Goal: Information Seeking & Learning: Learn about a topic

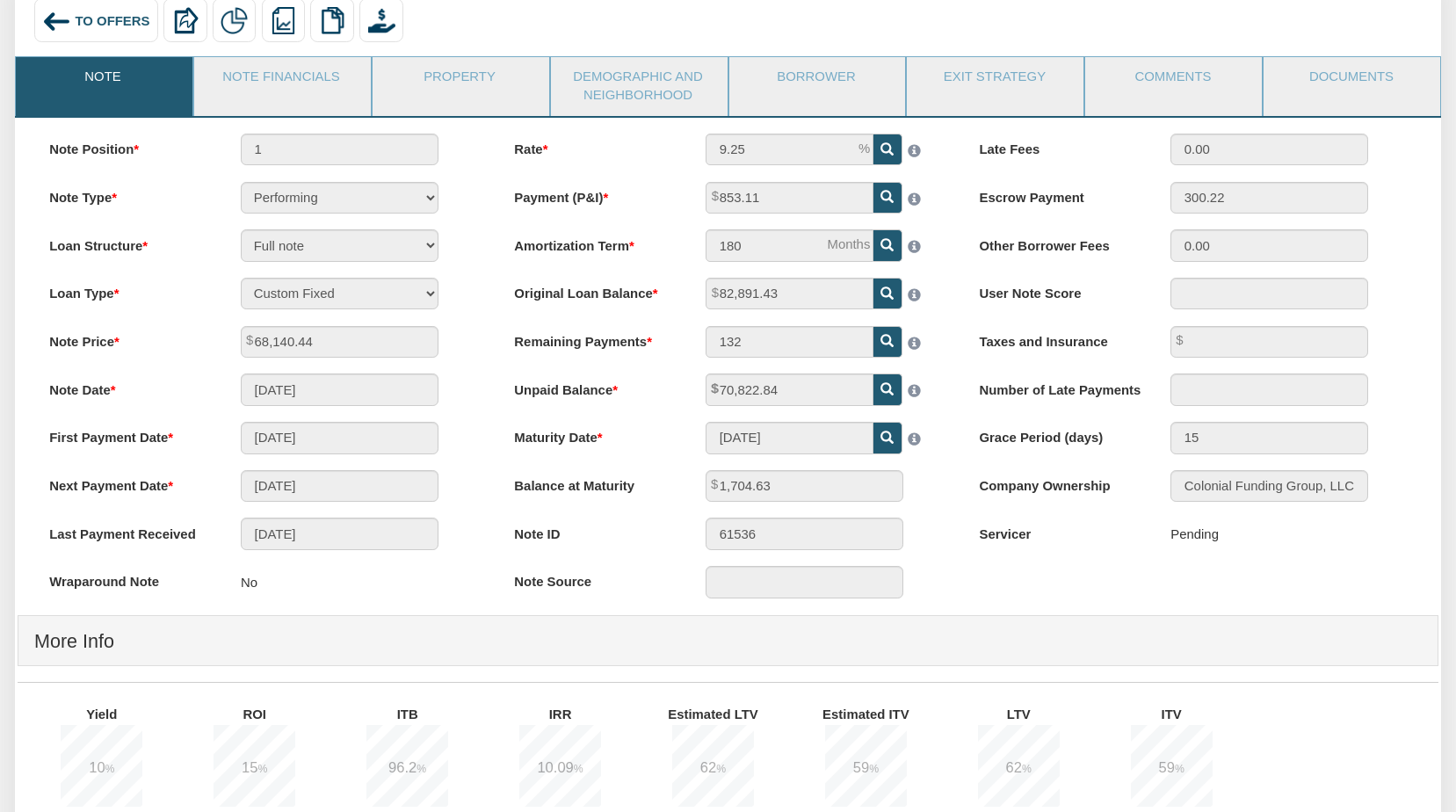
scroll to position [146, 0]
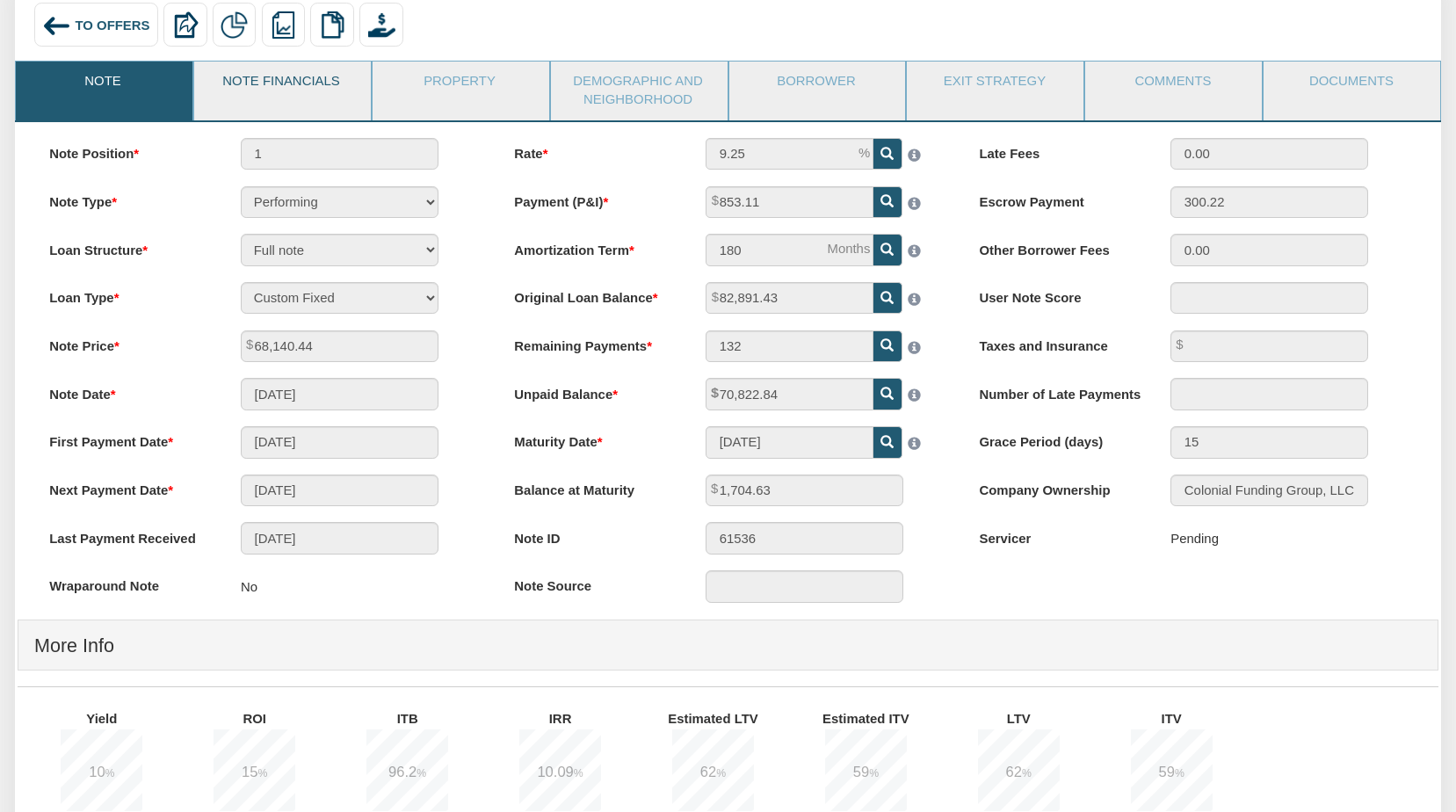
click at [295, 77] on link "Note Financials" at bounding box center [282, 83] width 175 height 44
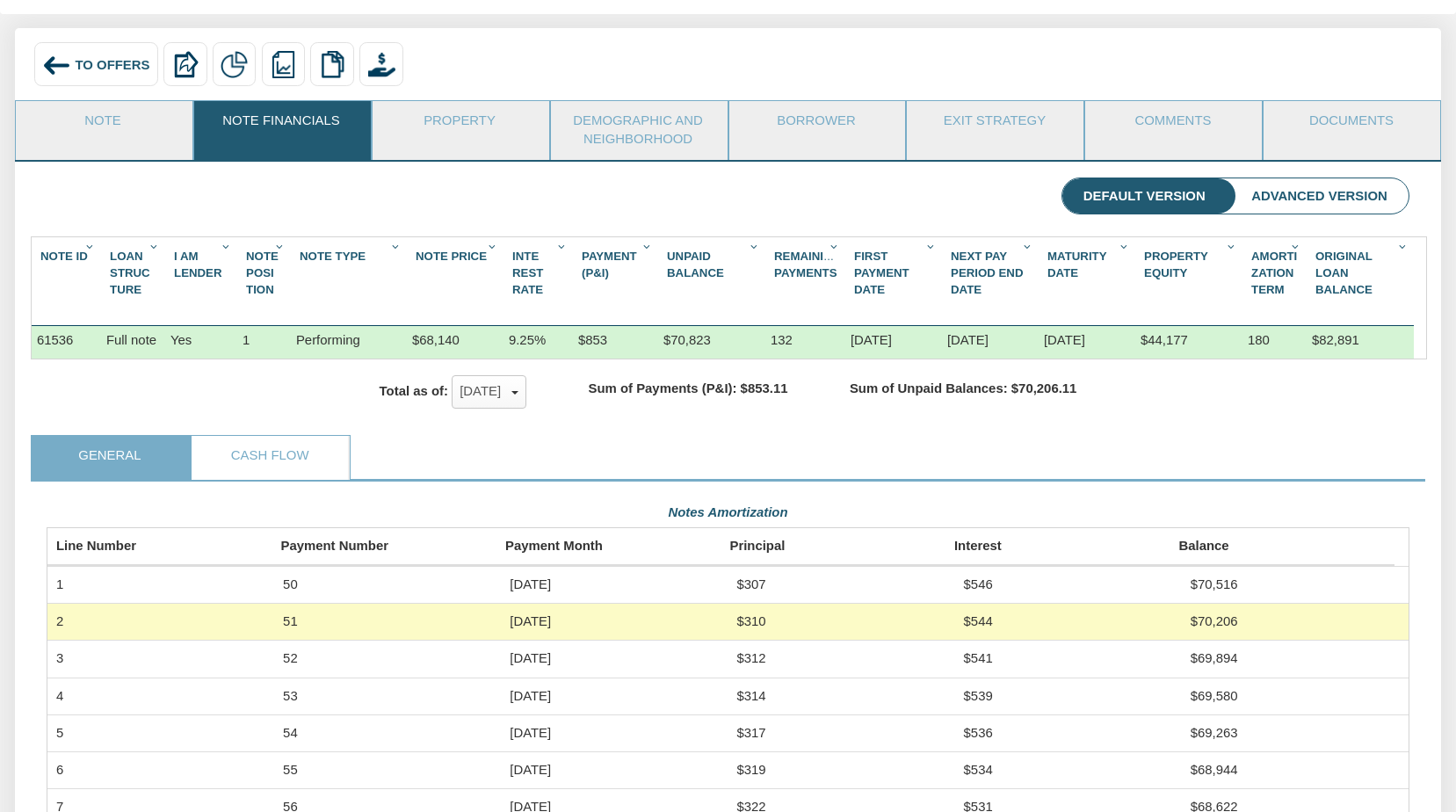
scroll to position [95, 0]
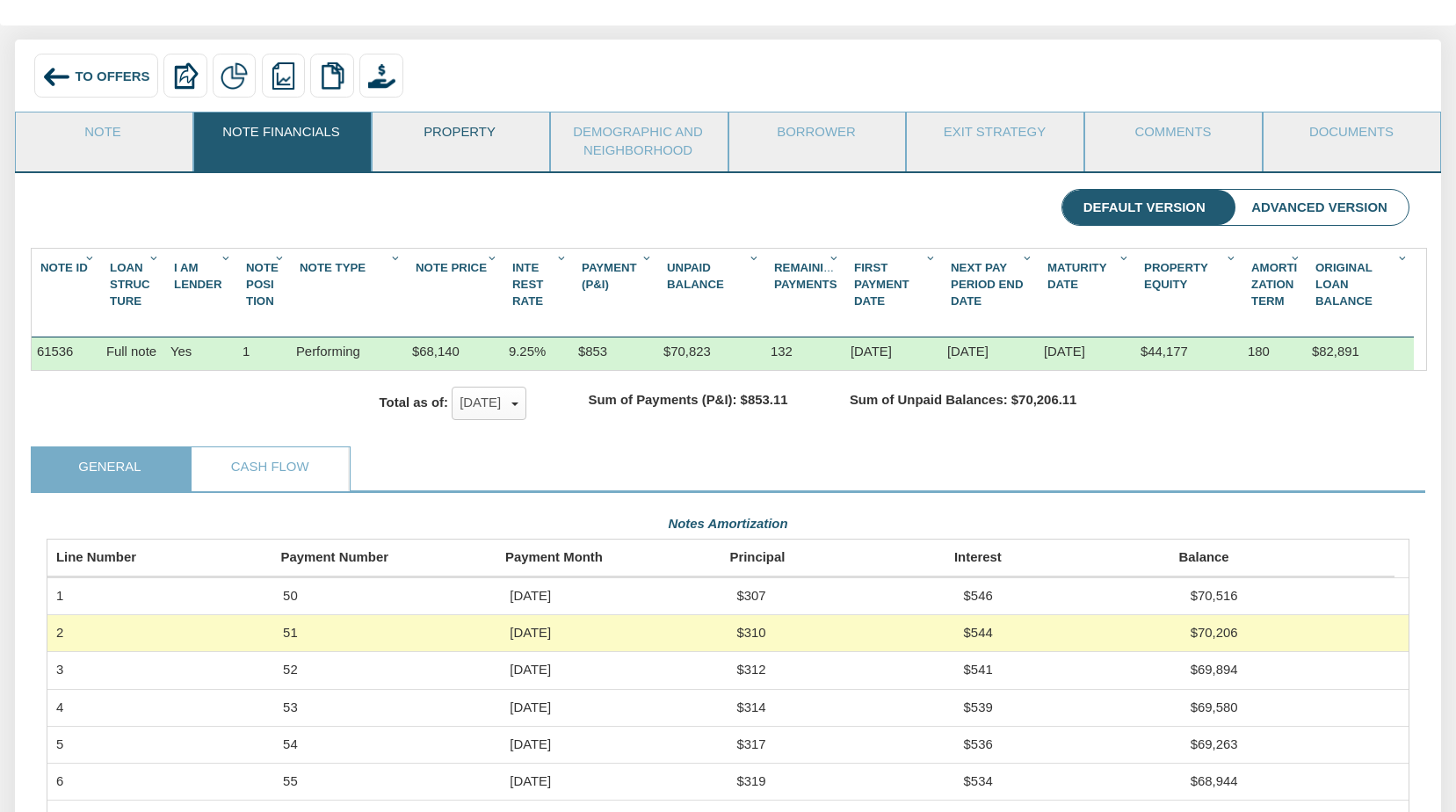
click at [460, 142] on link "Property" at bounding box center [460, 134] width 175 height 44
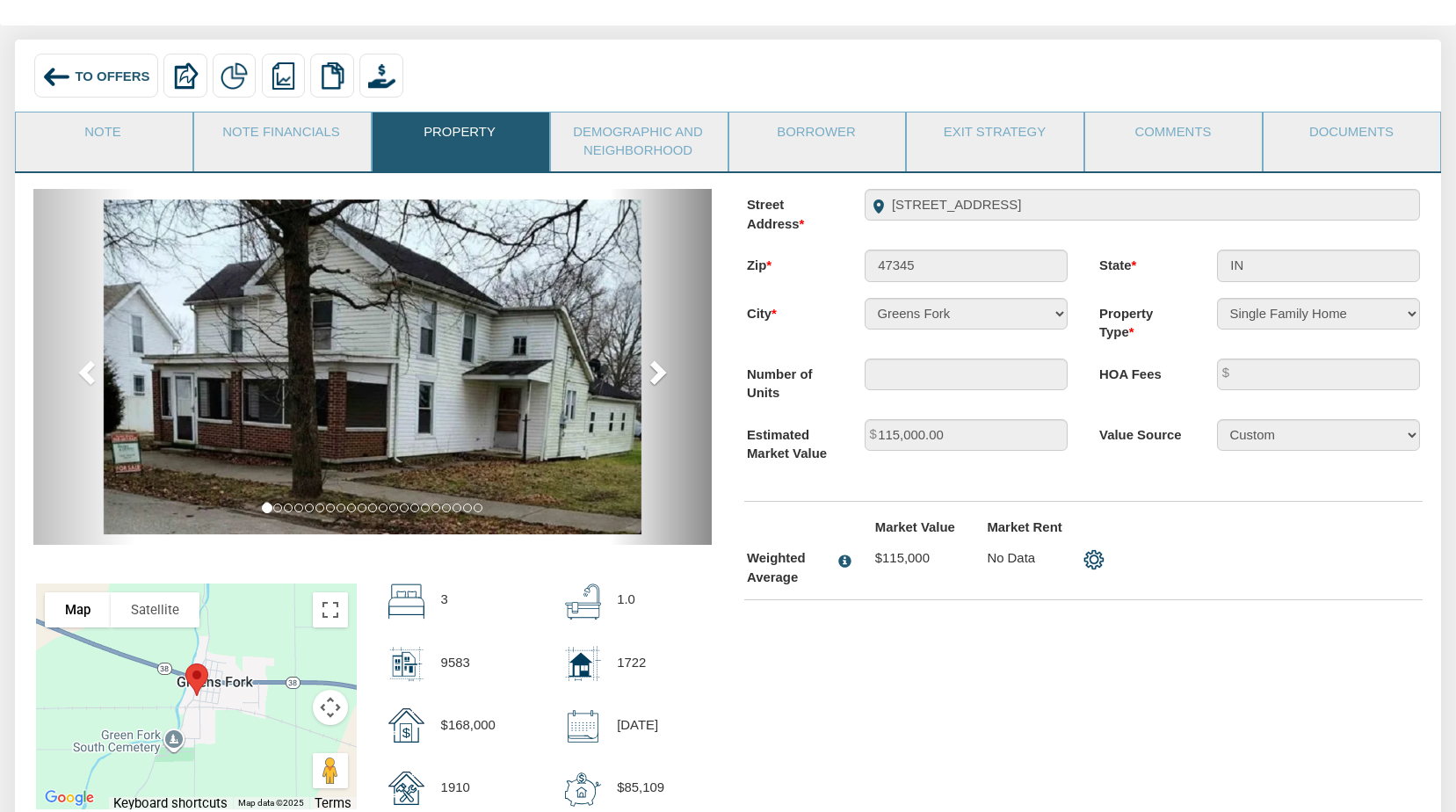
click at [656, 372] on span at bounding box center [656, 371] width 26 height 26
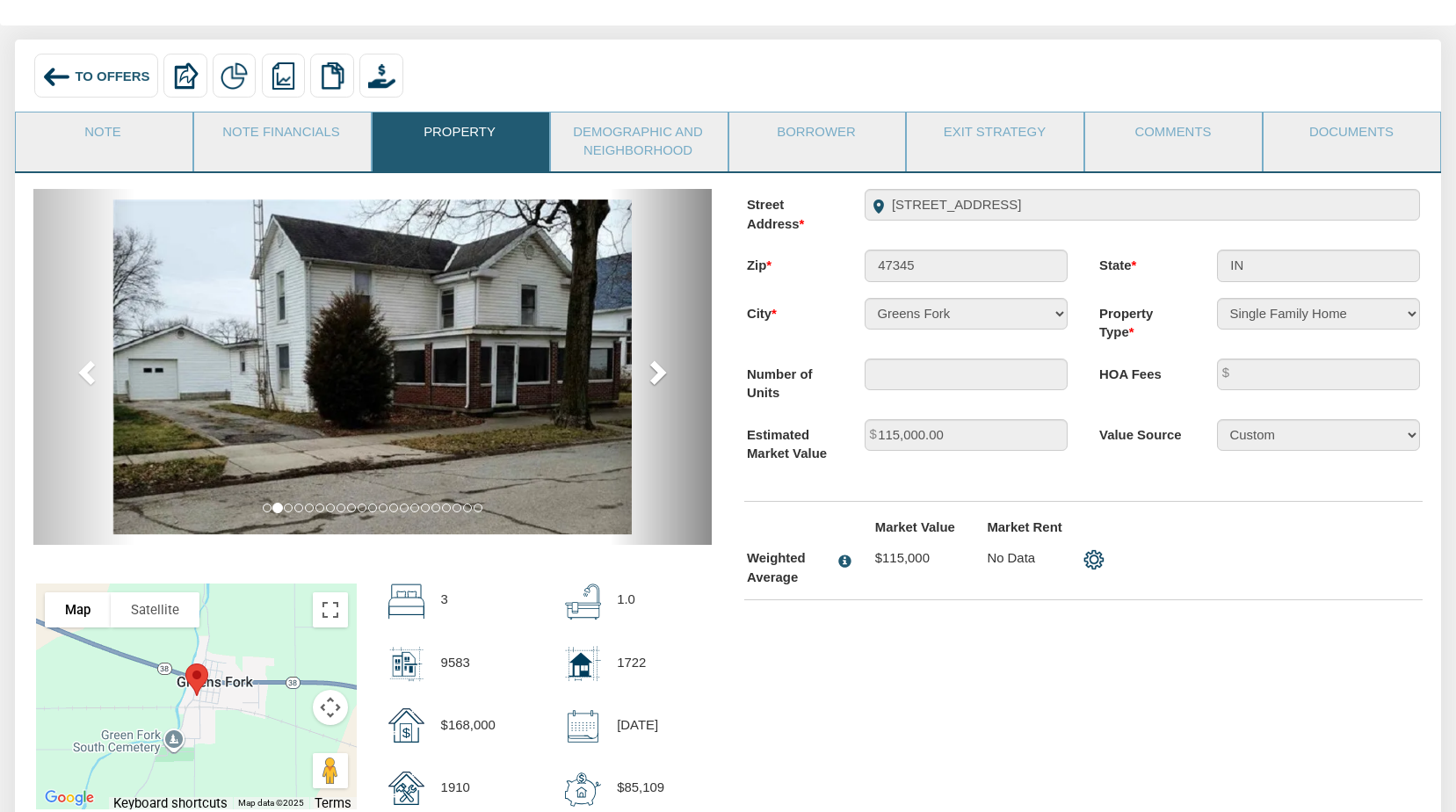
click at [656, 372] on span at bounding box center [656, 371] width 26 height 26
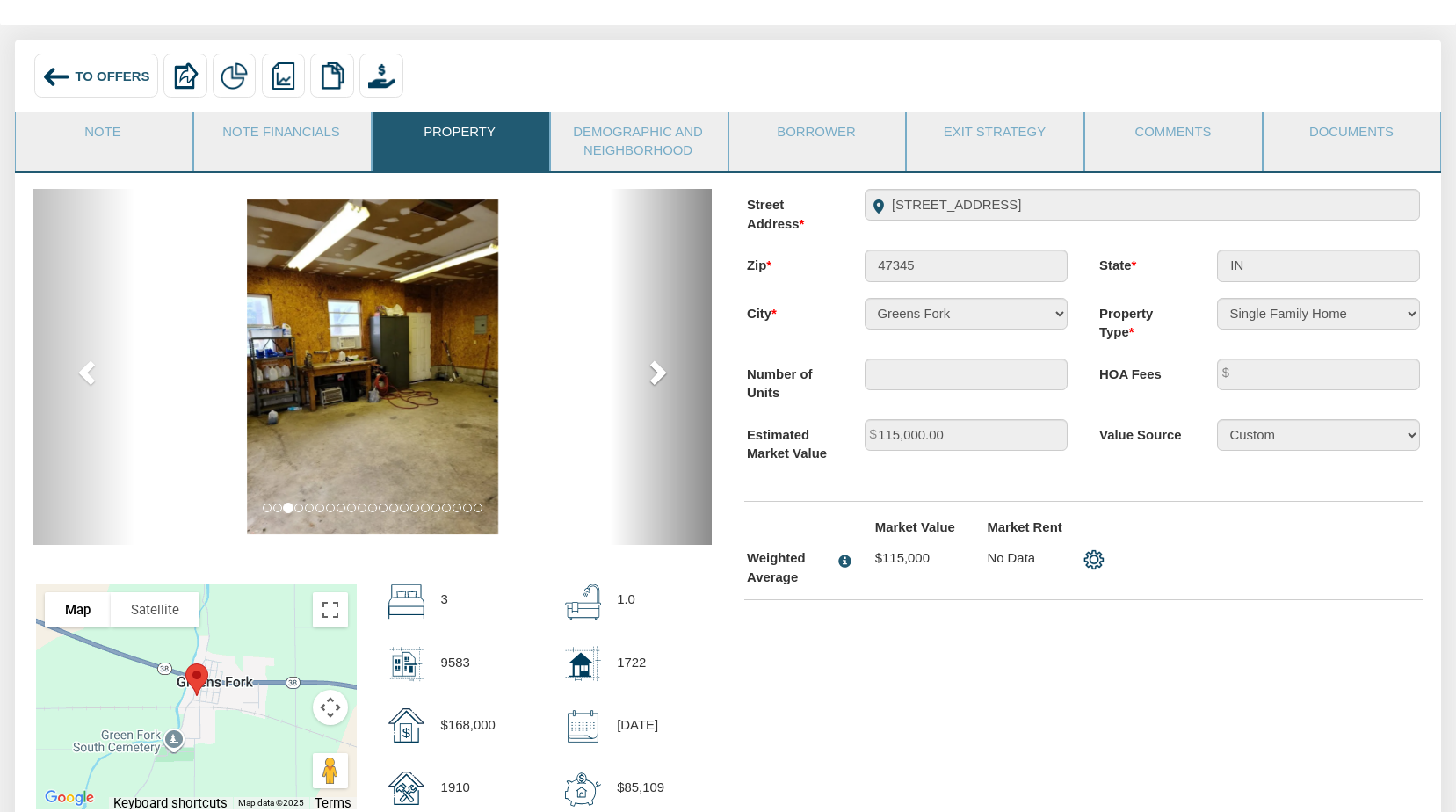
click at [656, 372] on span at bounding box center [656, 371] width 26 height 26
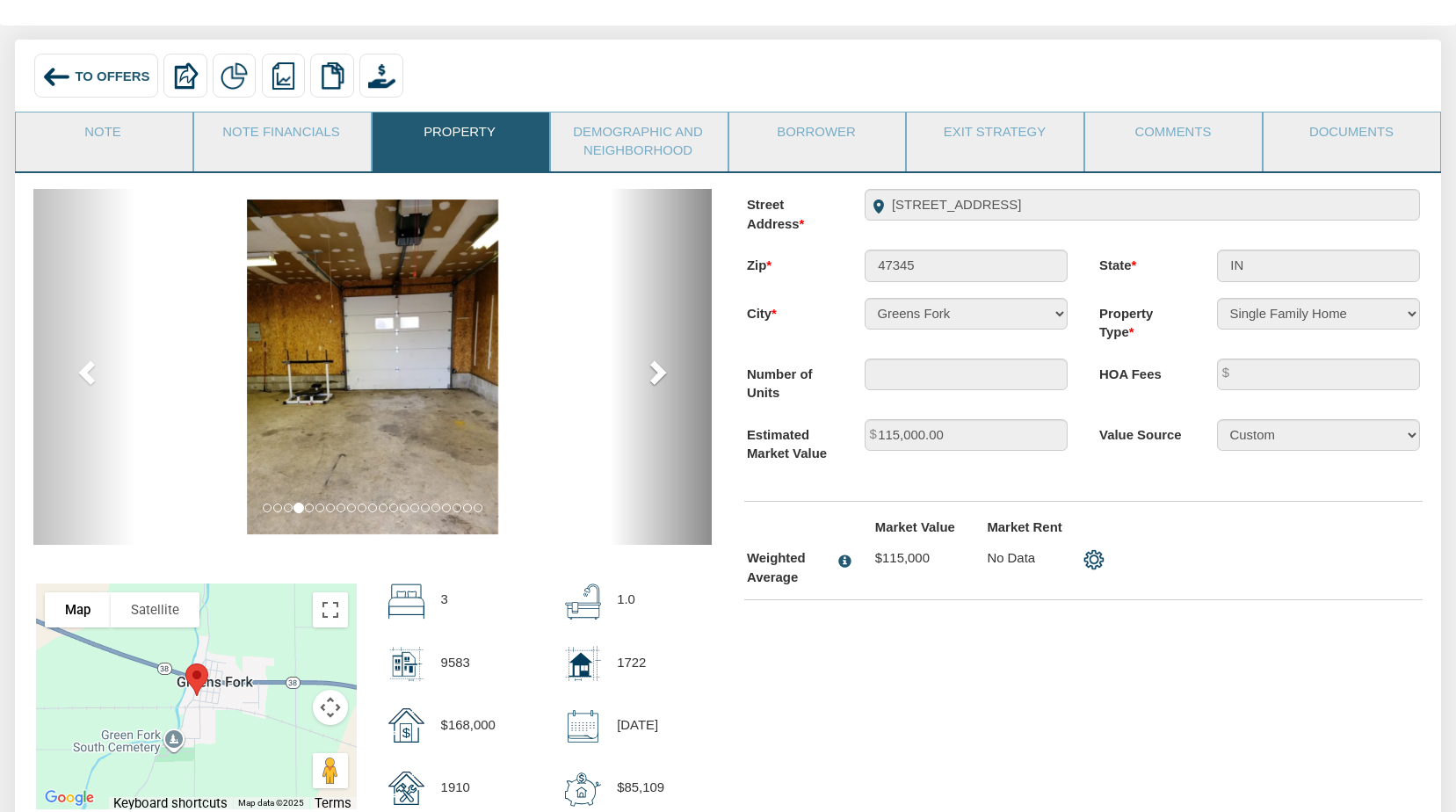
click at [656, 372] on span at bounding box center [656, 371] width 26 height 26
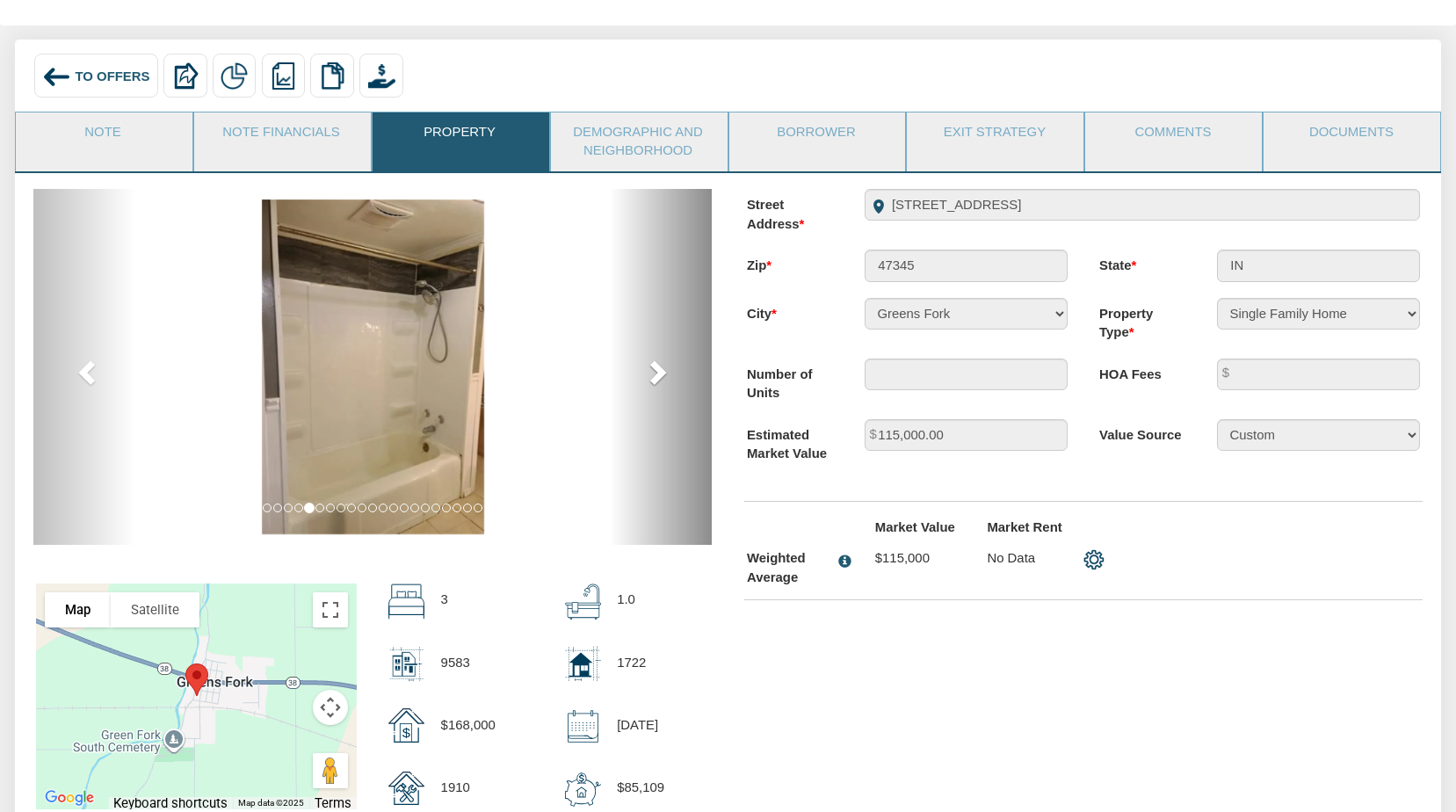
click at [656, 372] on span at bounding box center [656, 371] width 26 height 26
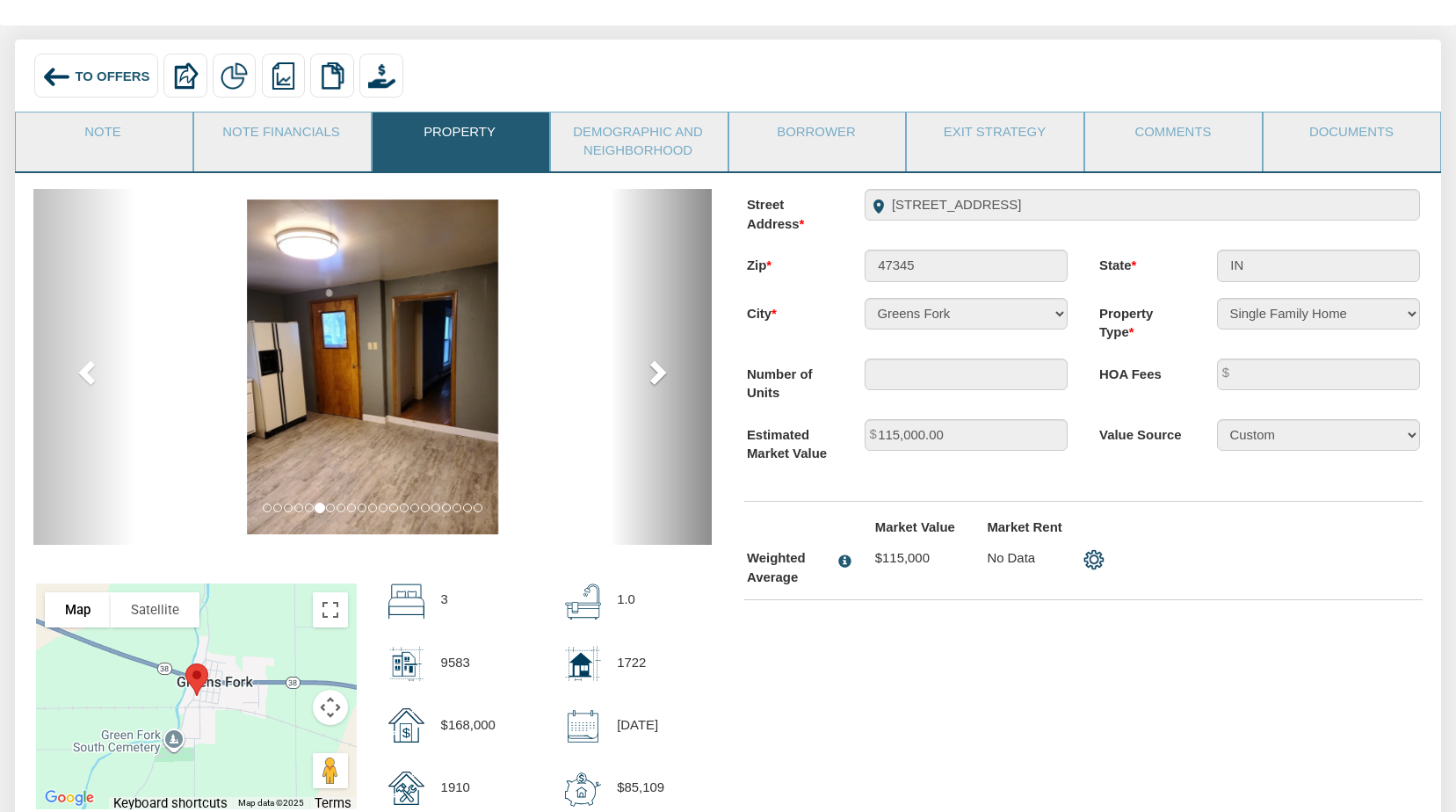
click at [656, 372] on span at bounding box center [656, 371] width 26 height 26
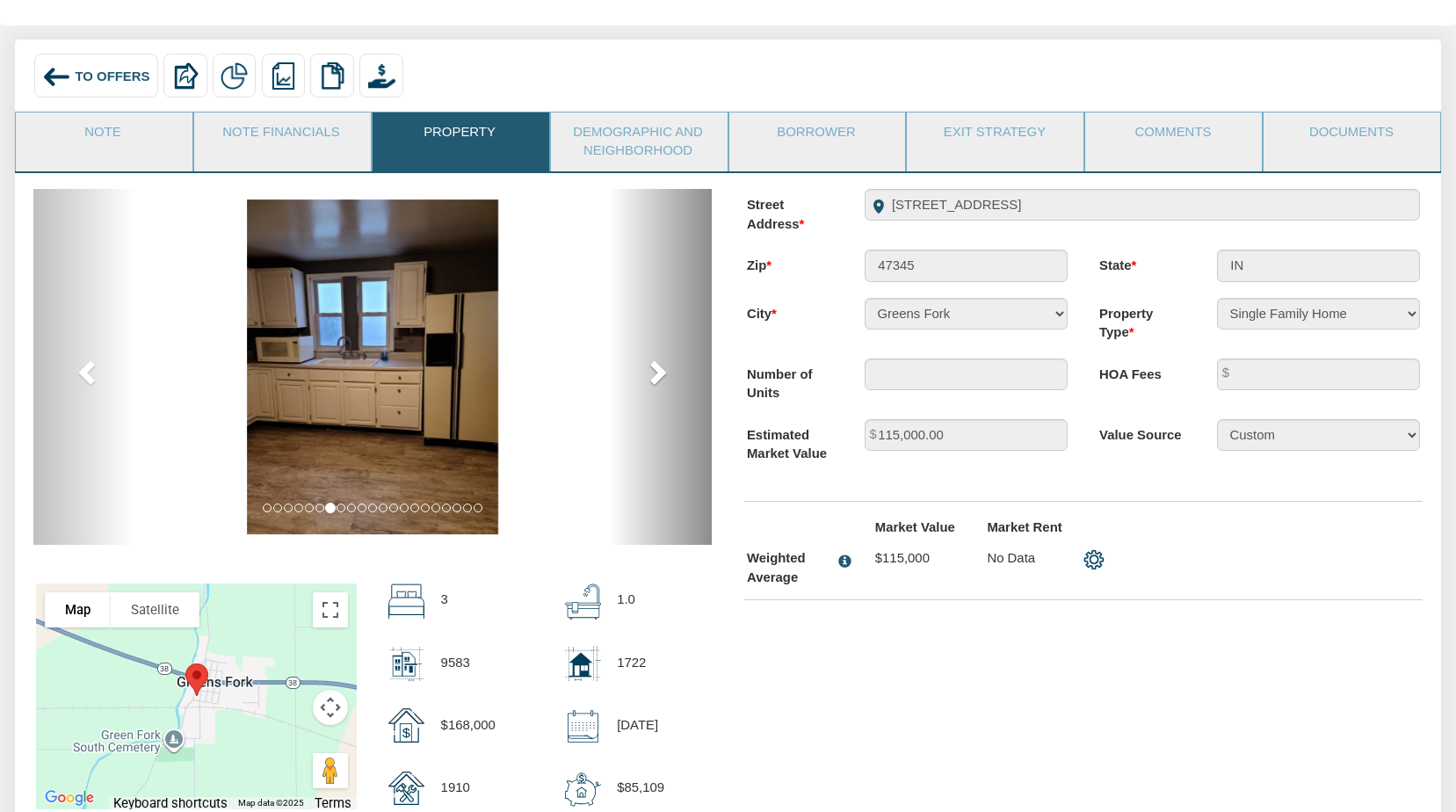
click at [656, 372] on span at bounding box center [656, 371] width 26 height 26
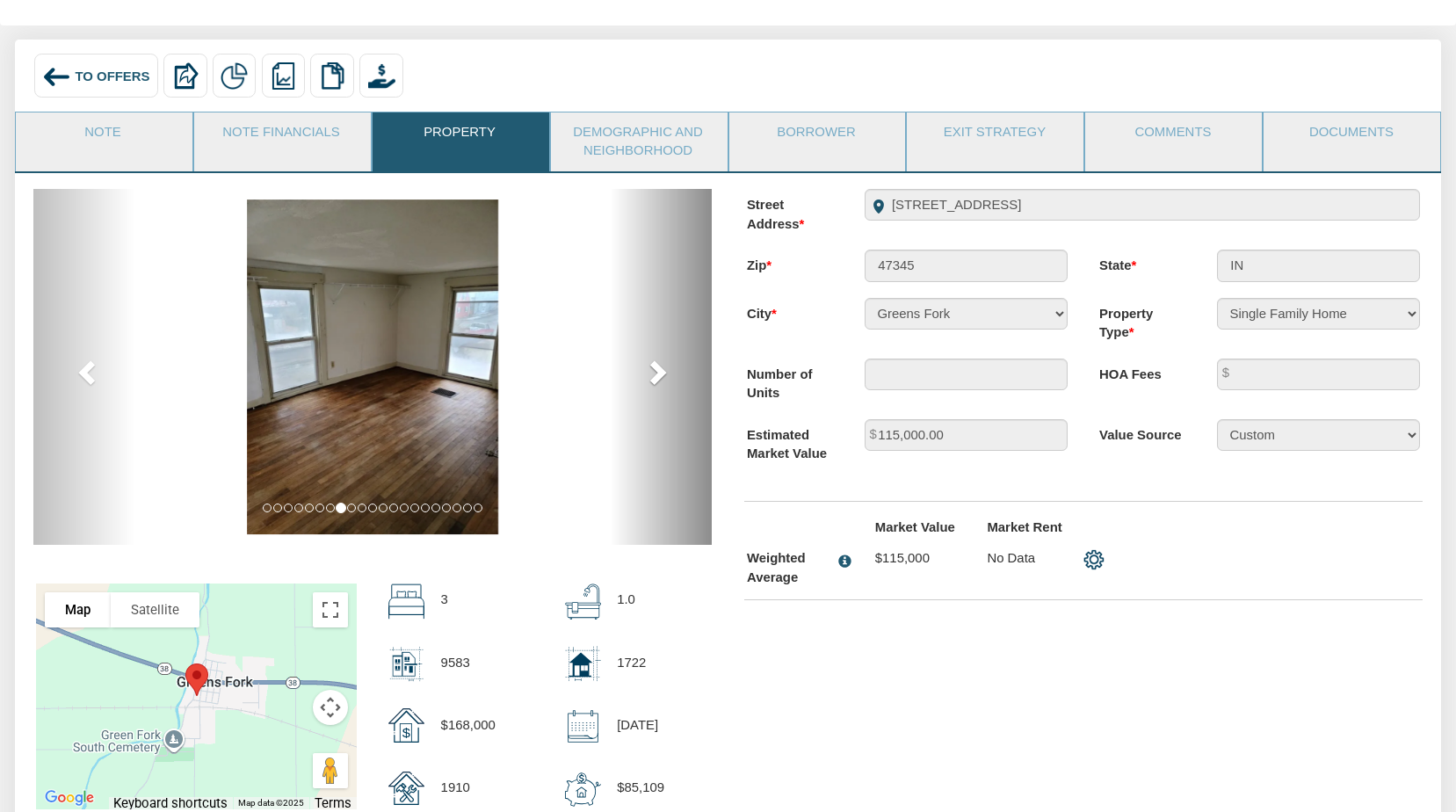
click at [656, 372] on span at bounding box center [656, 371] width 26 height 26
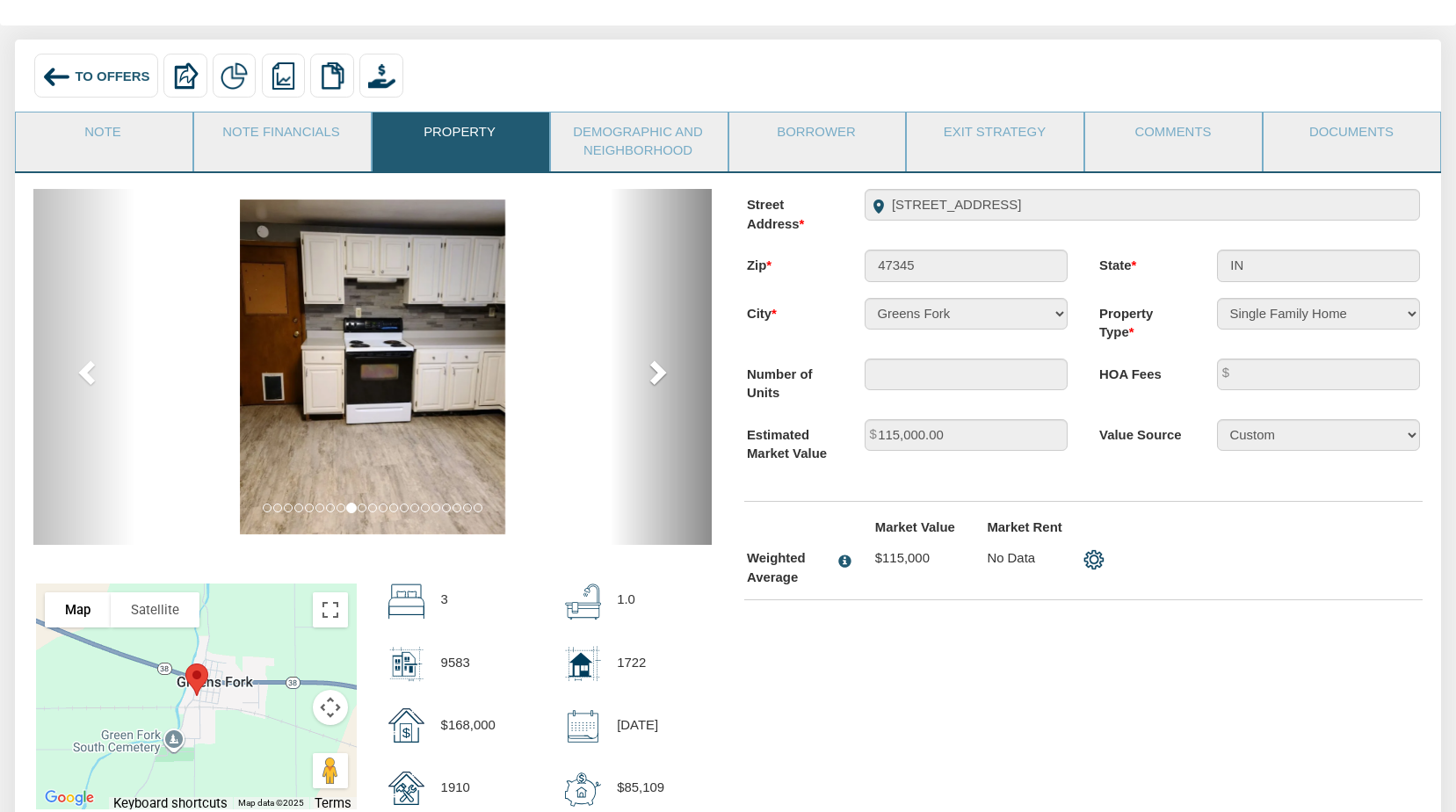
click at [656, 372] on span at bounding box center [656, 371] width 26 height 26
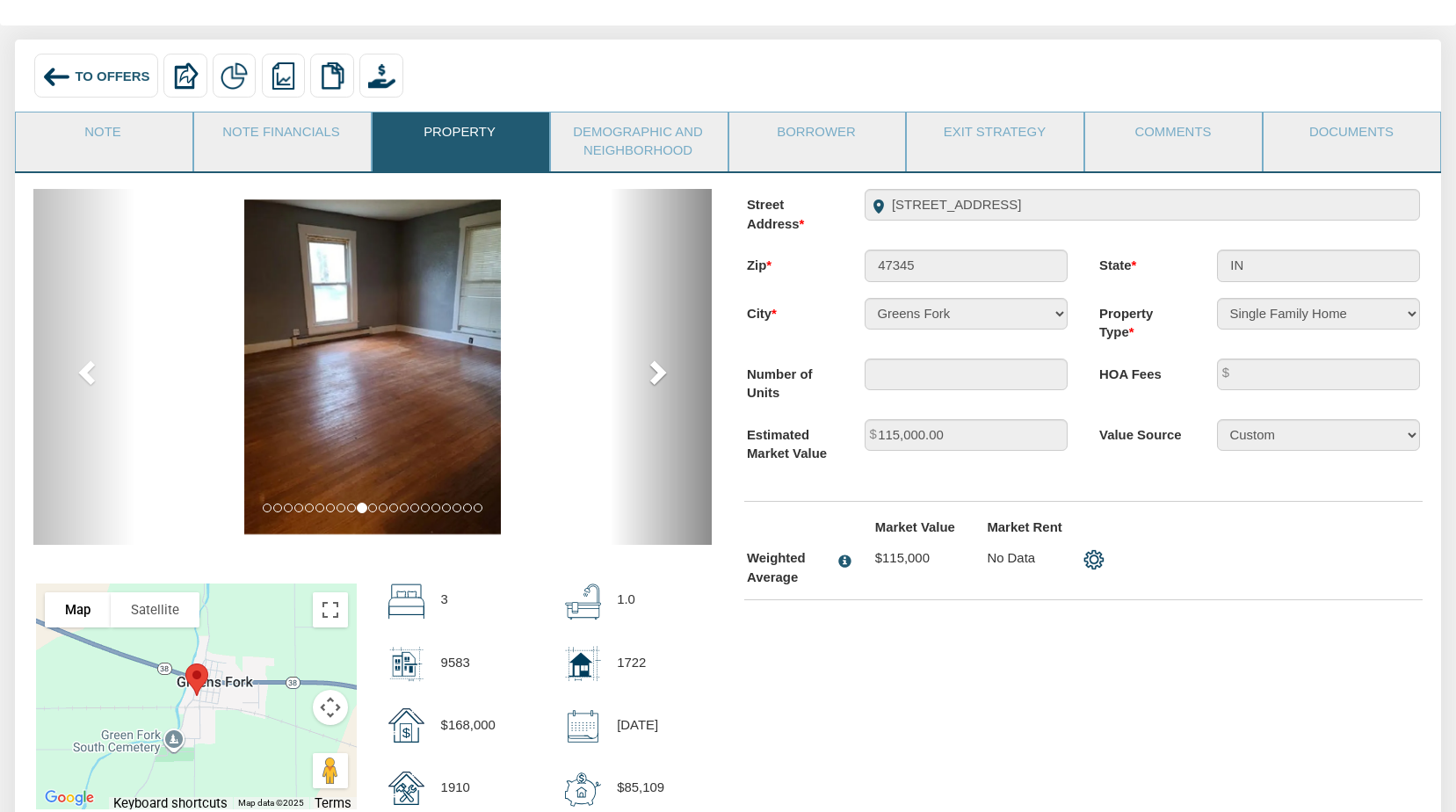
click at [656, 372] on span at bounding box center [656, 371] width 26 height 26
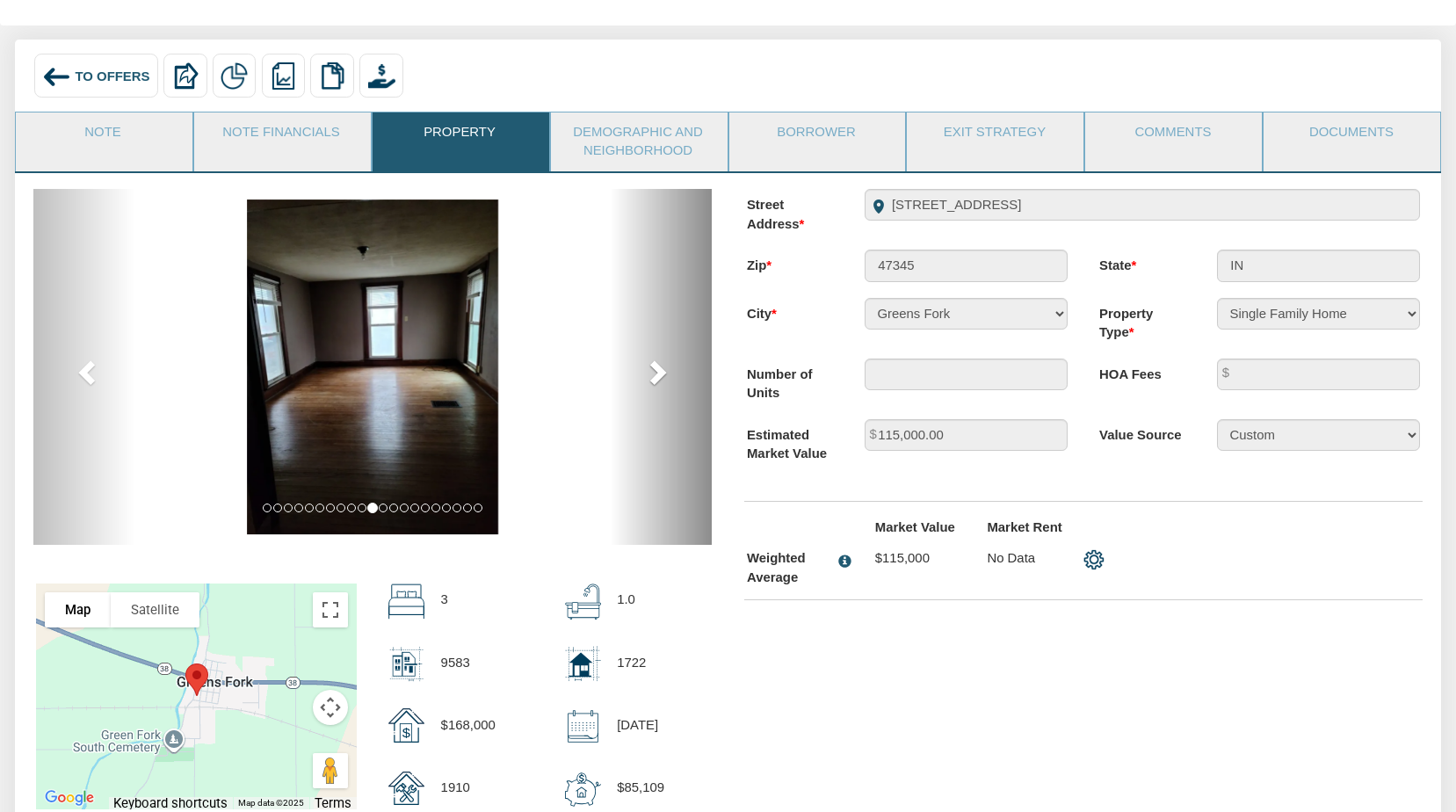
click at [656, 372] on span at bounding box center [656, 371] width 26 height 26
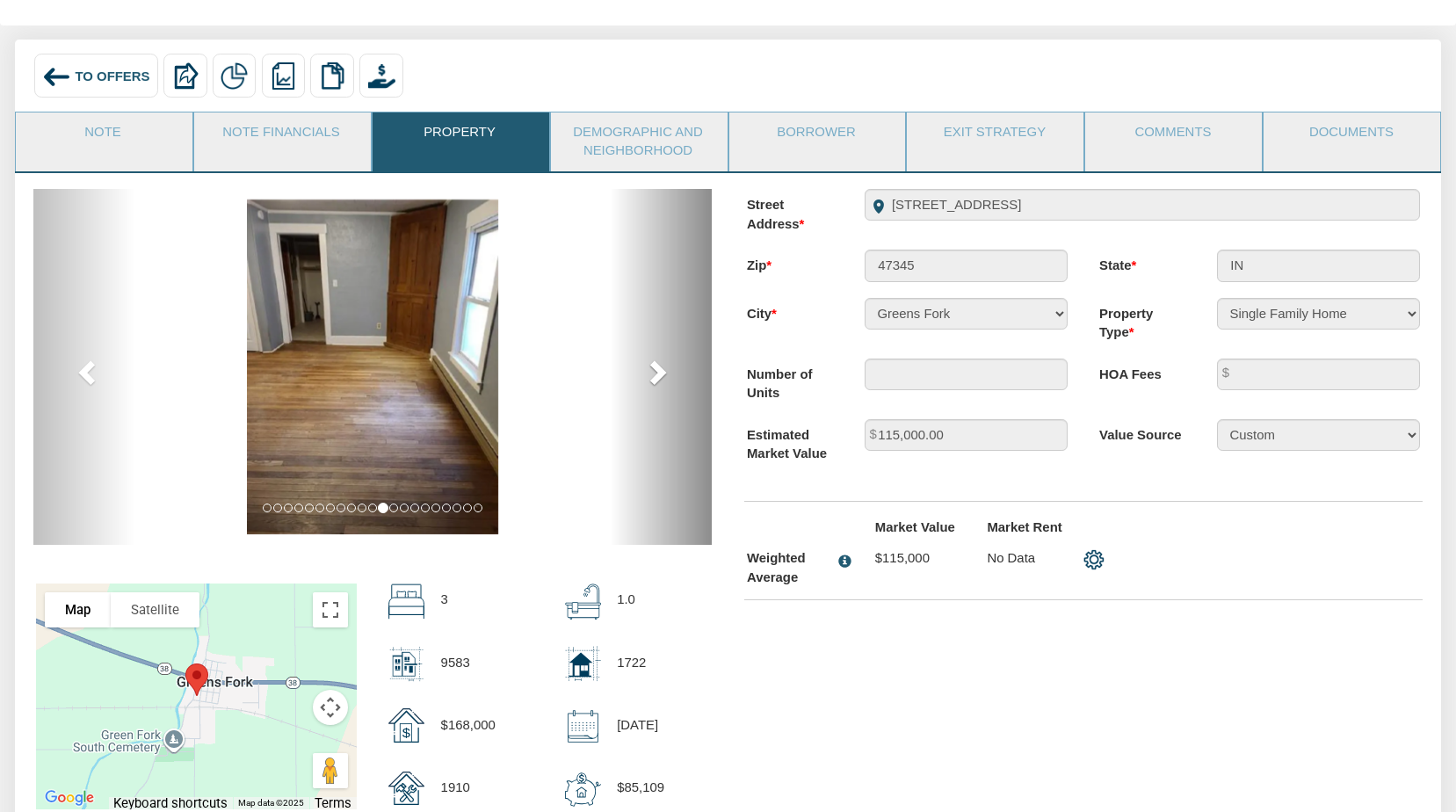
click at [656, 372] on span at bounding box center [656, 371] width 26 height 26
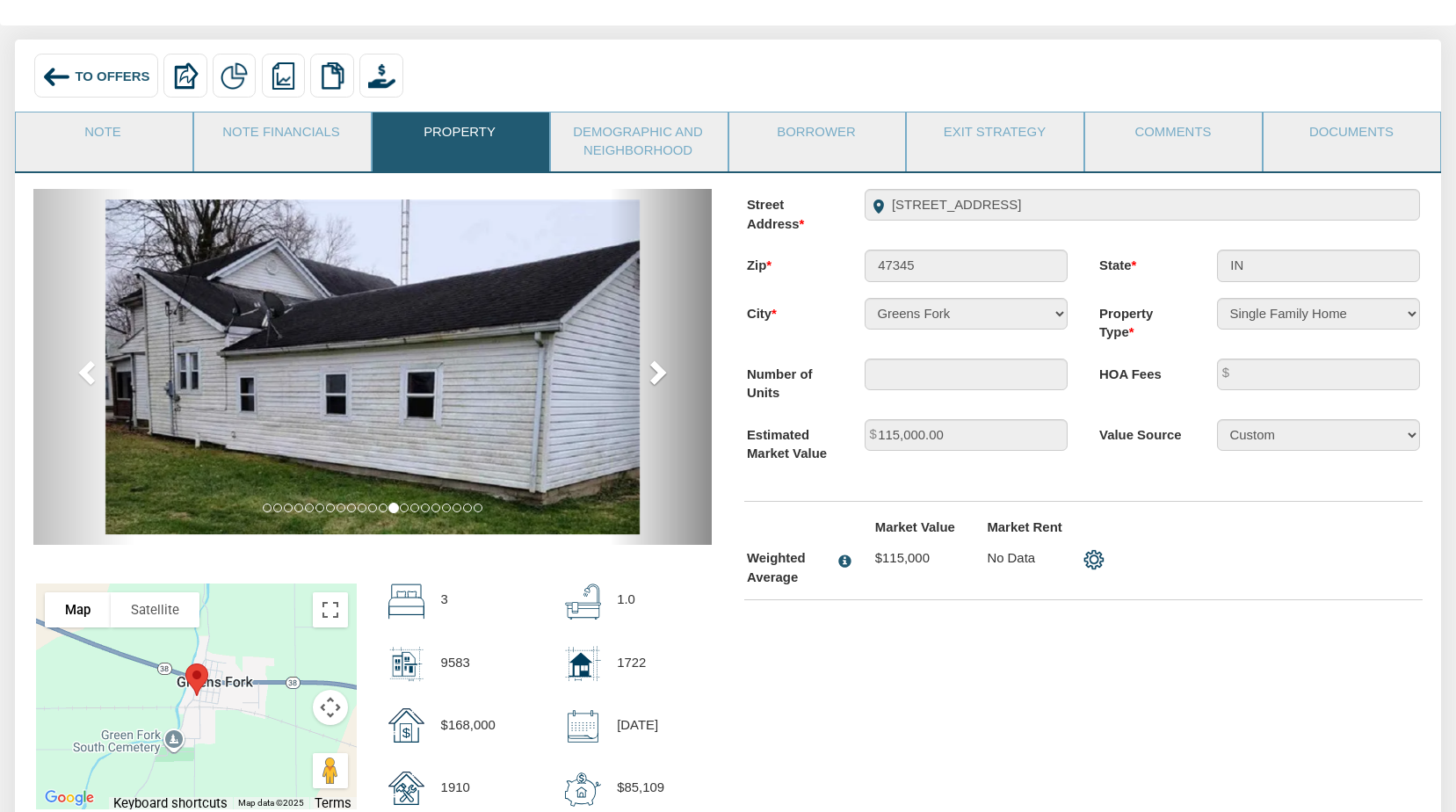
click at [656, 372] on span at bounding box center [656, 371] width 26 height 26
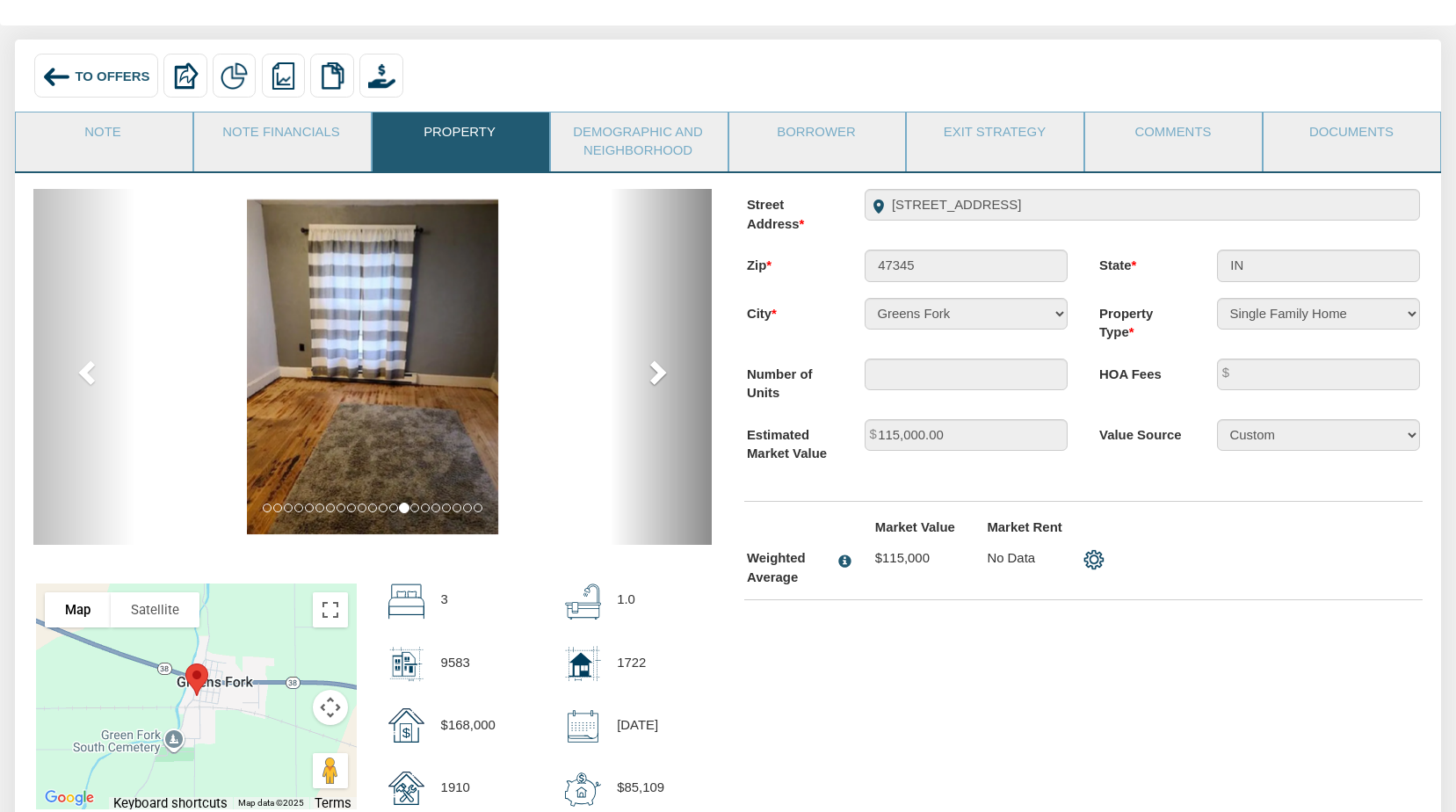
click at [656, 372] on span at bounding box center [656, 371] width 26 height 26
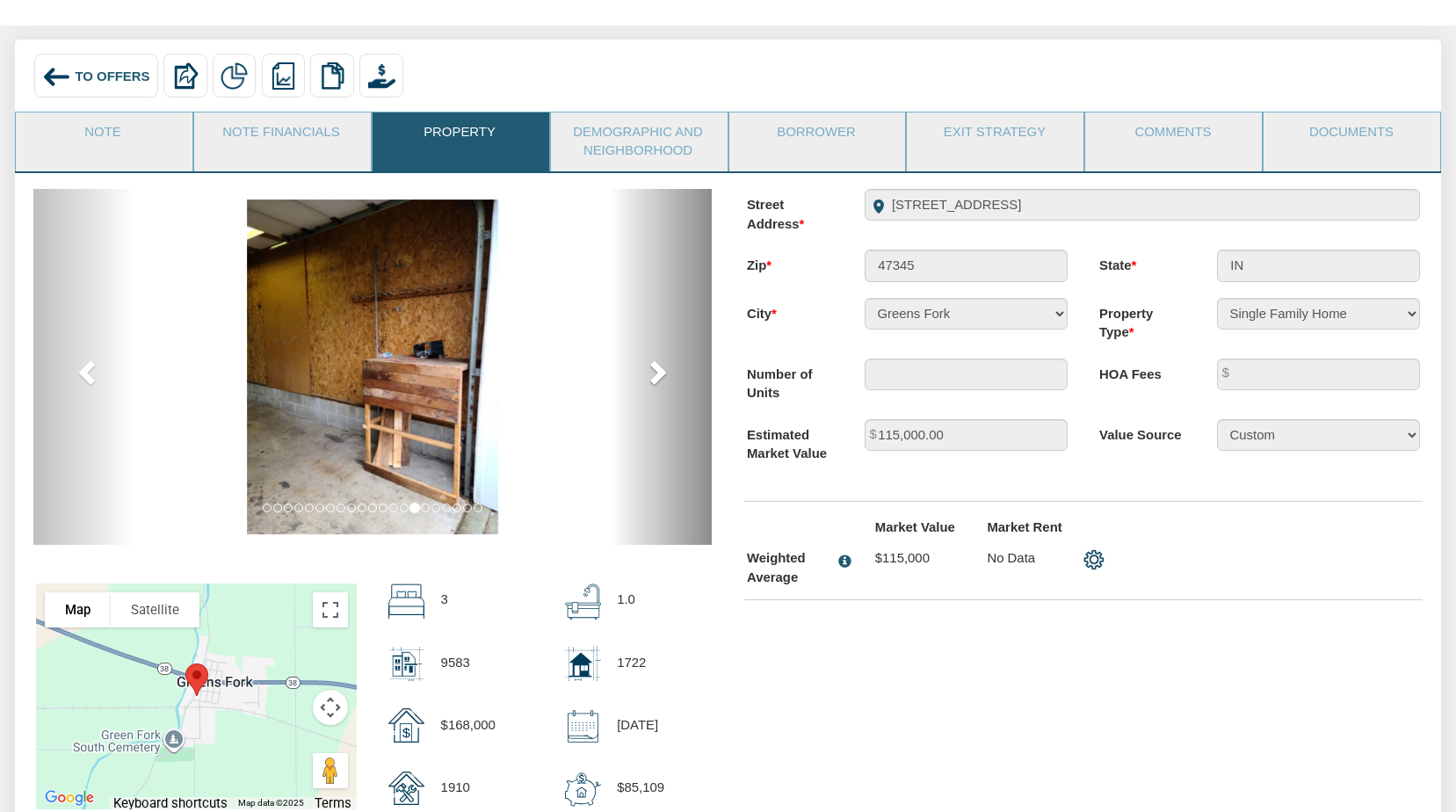
click at [656, 372] on span at bounding box center [656, 371] width 26 height 26
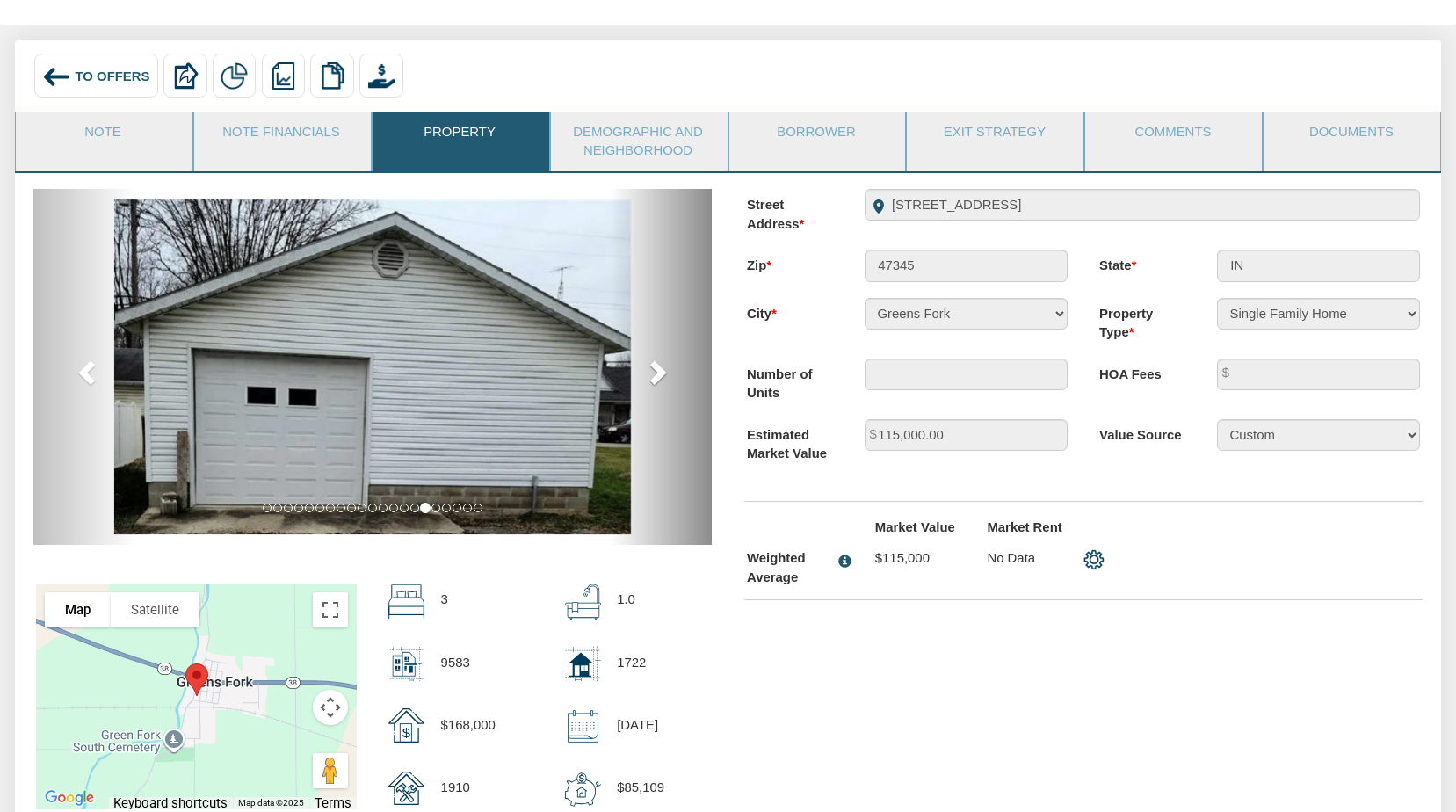
click at [656, 372] on span at bounding box center [656, 371] width 26 height 26
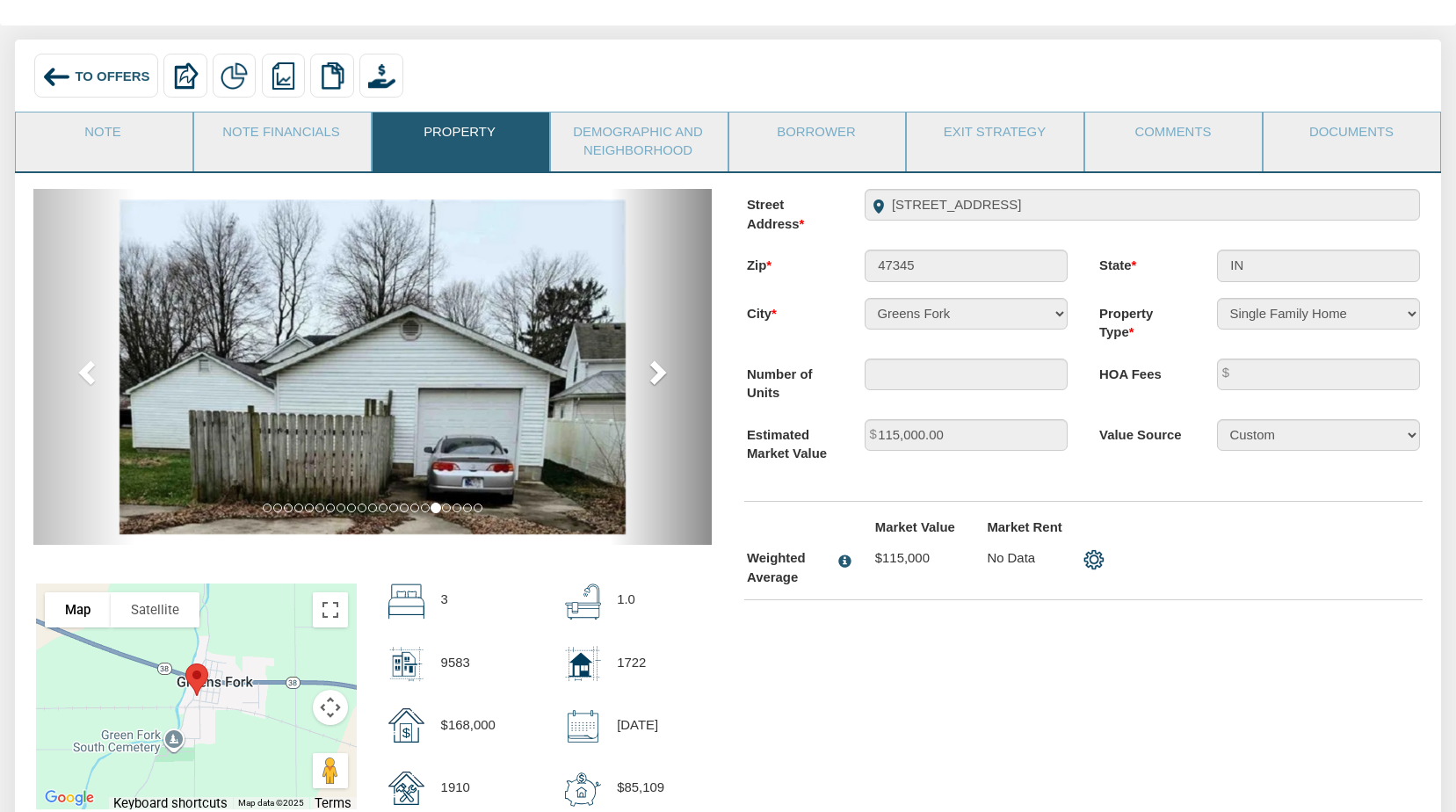
click at [656, 372] on span at bounding box center [656, 371] width 26 height 26
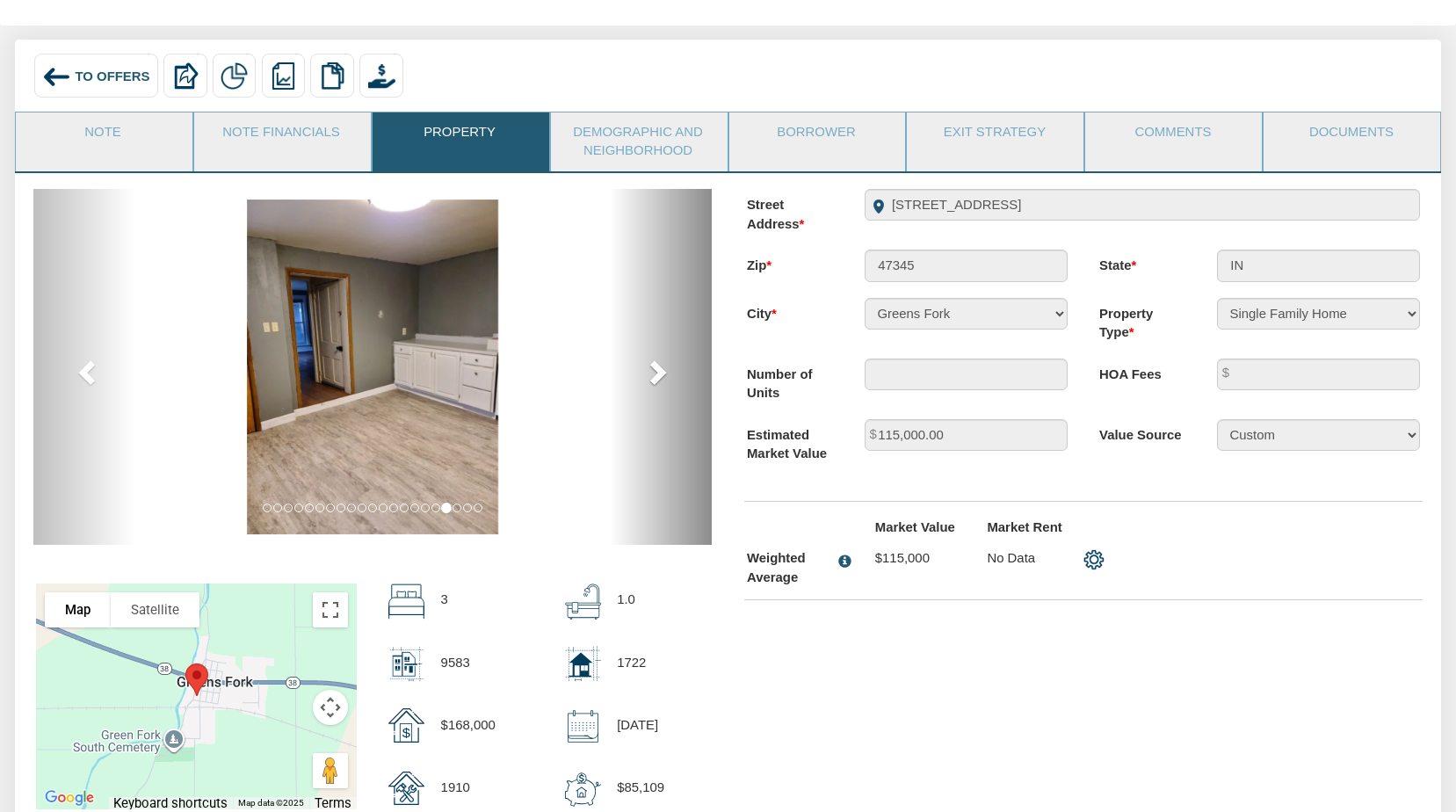
click at [656, 372] on span at bounding box center [656, 371] width 26 height 26
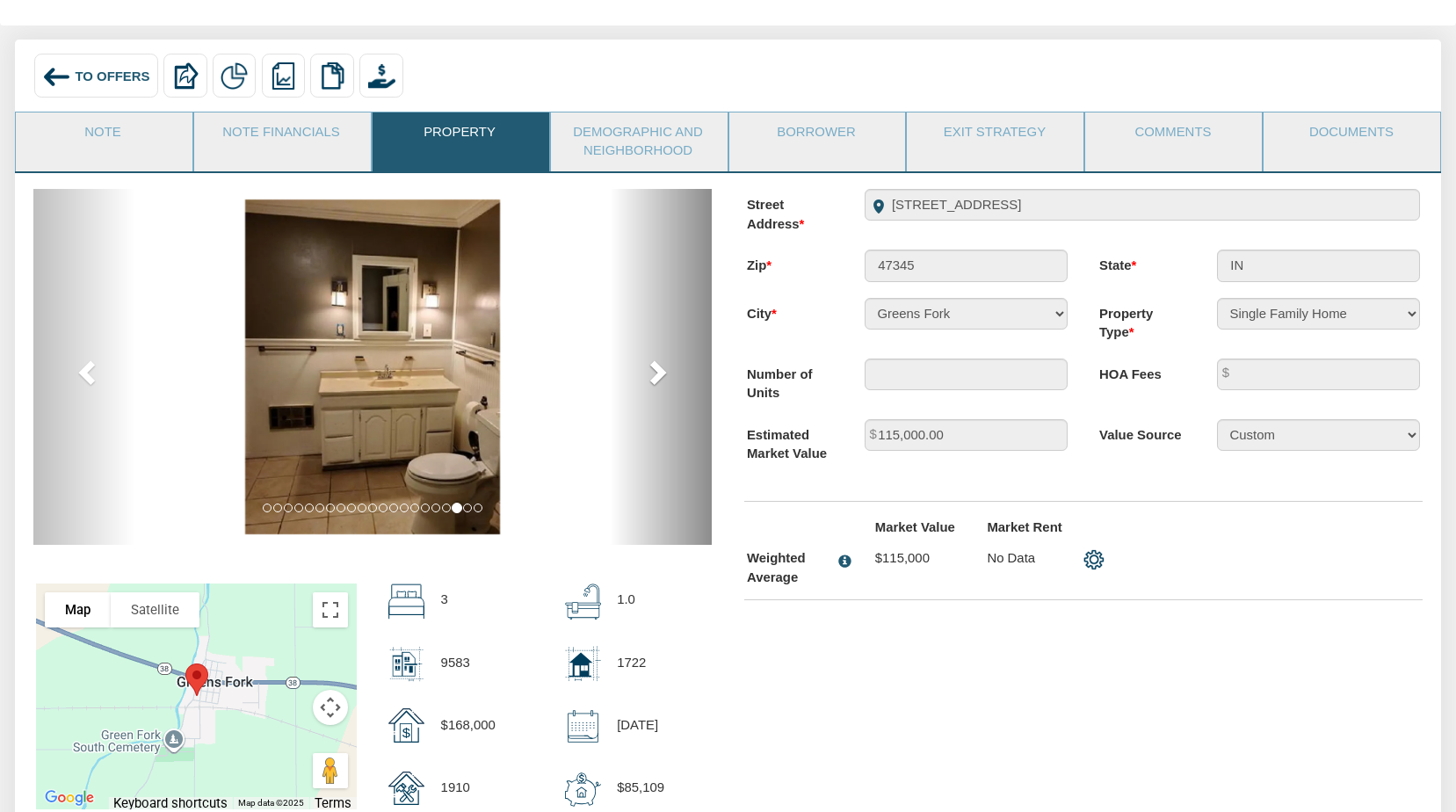
click at [656, 372] on span at bounding box center [656, 371] width 26 height 26
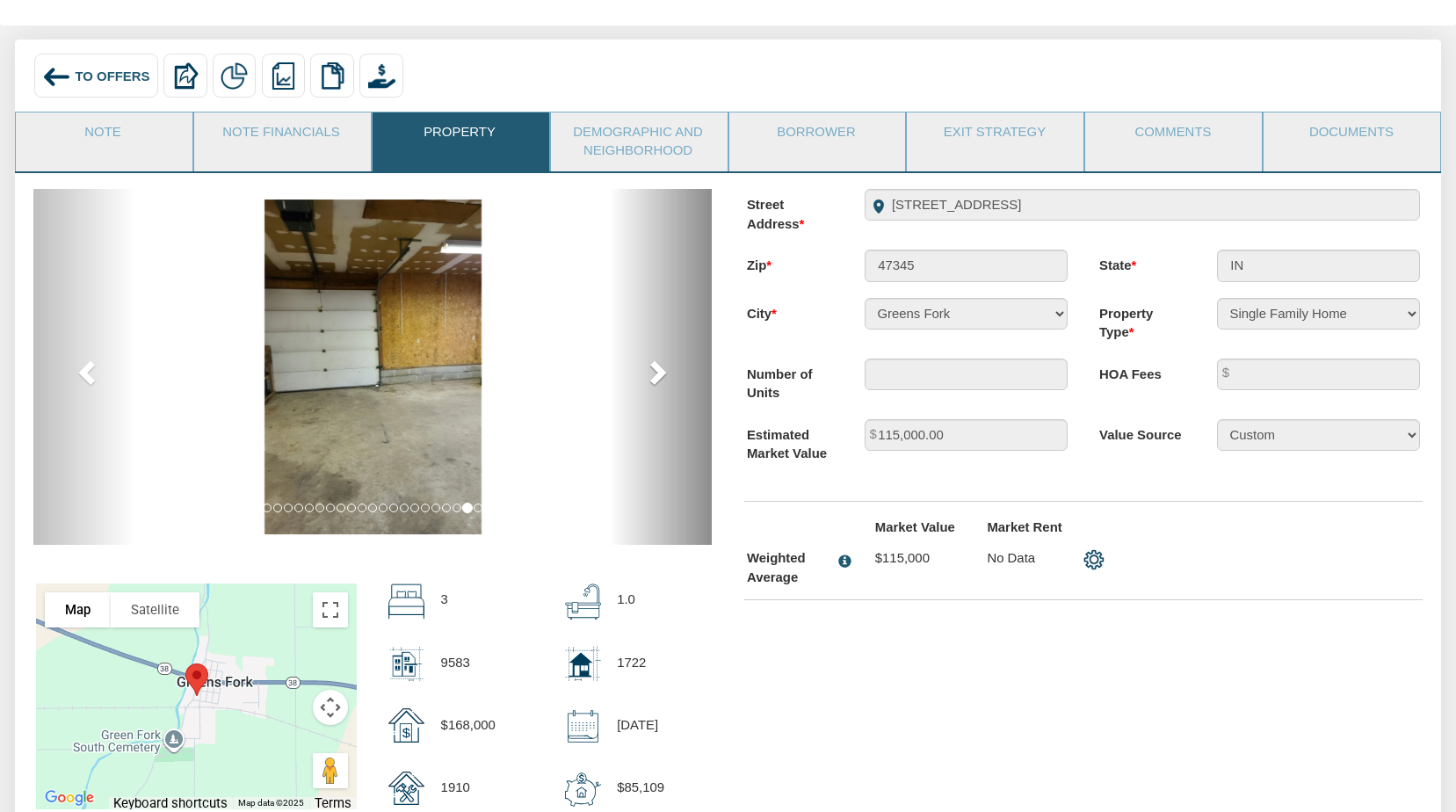
click at [656, 372] on span at bounding box center [656, 371] width 26 height 26
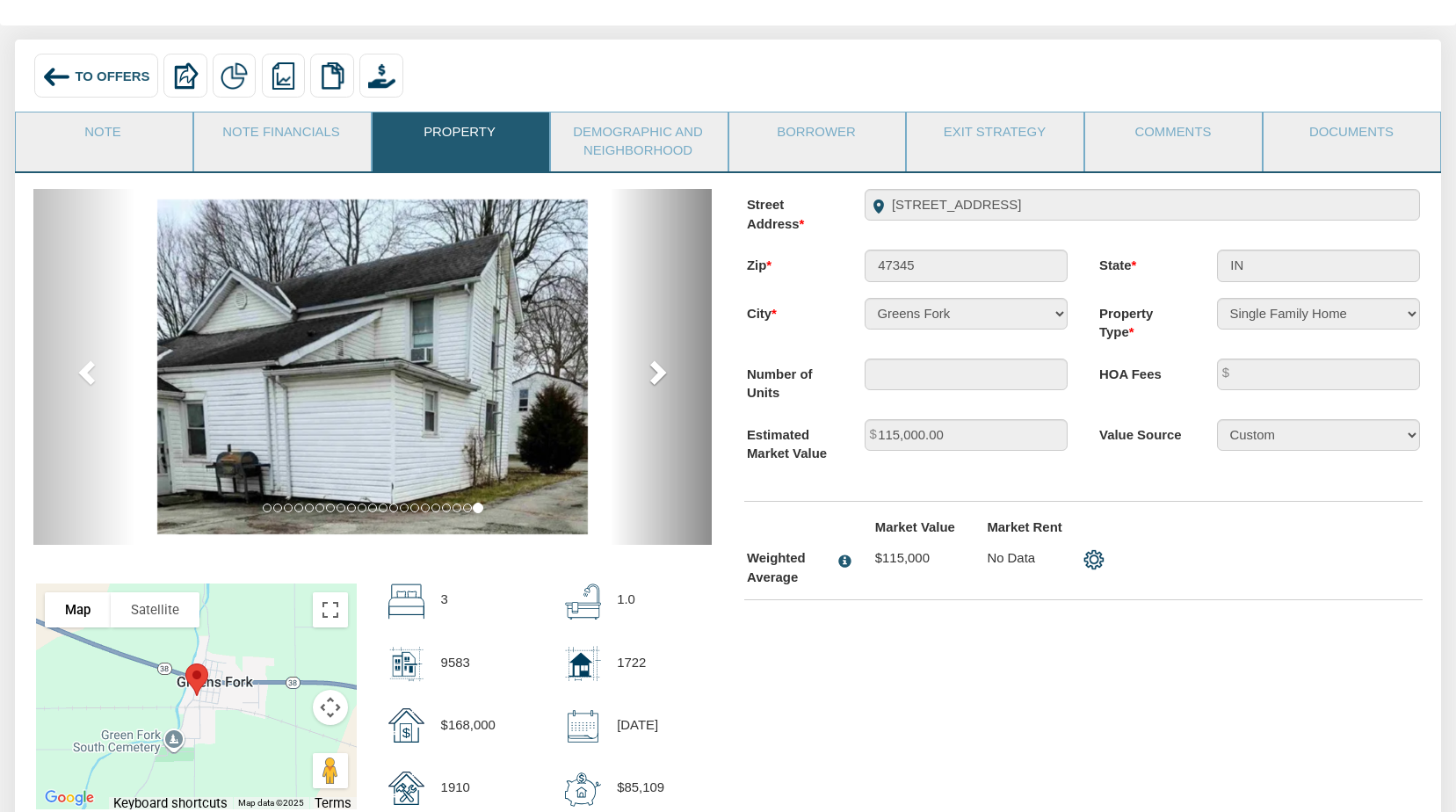
click at [656, 372] on span at bounding box center [656, 371] width 26 height 26
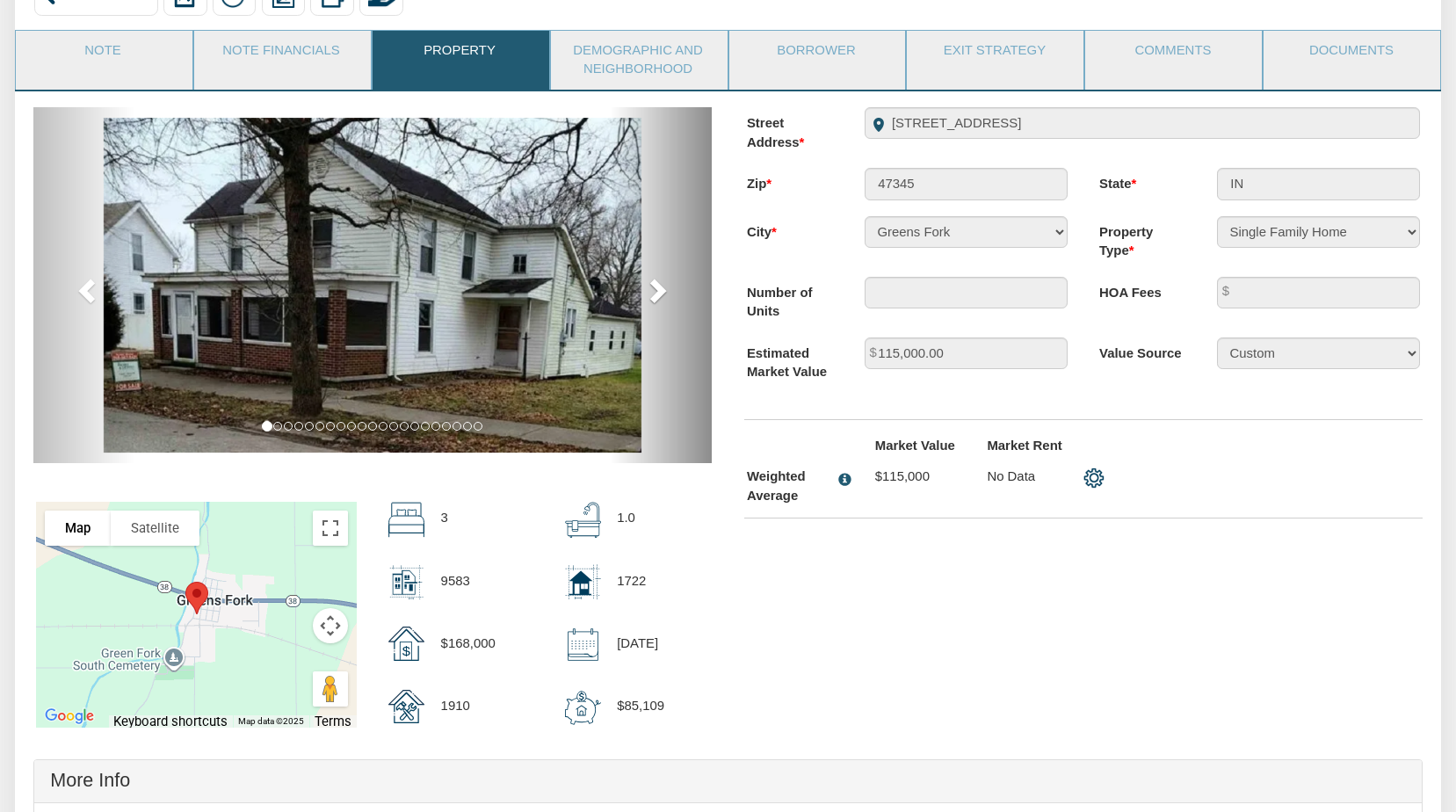
scroll to position [0, 0]
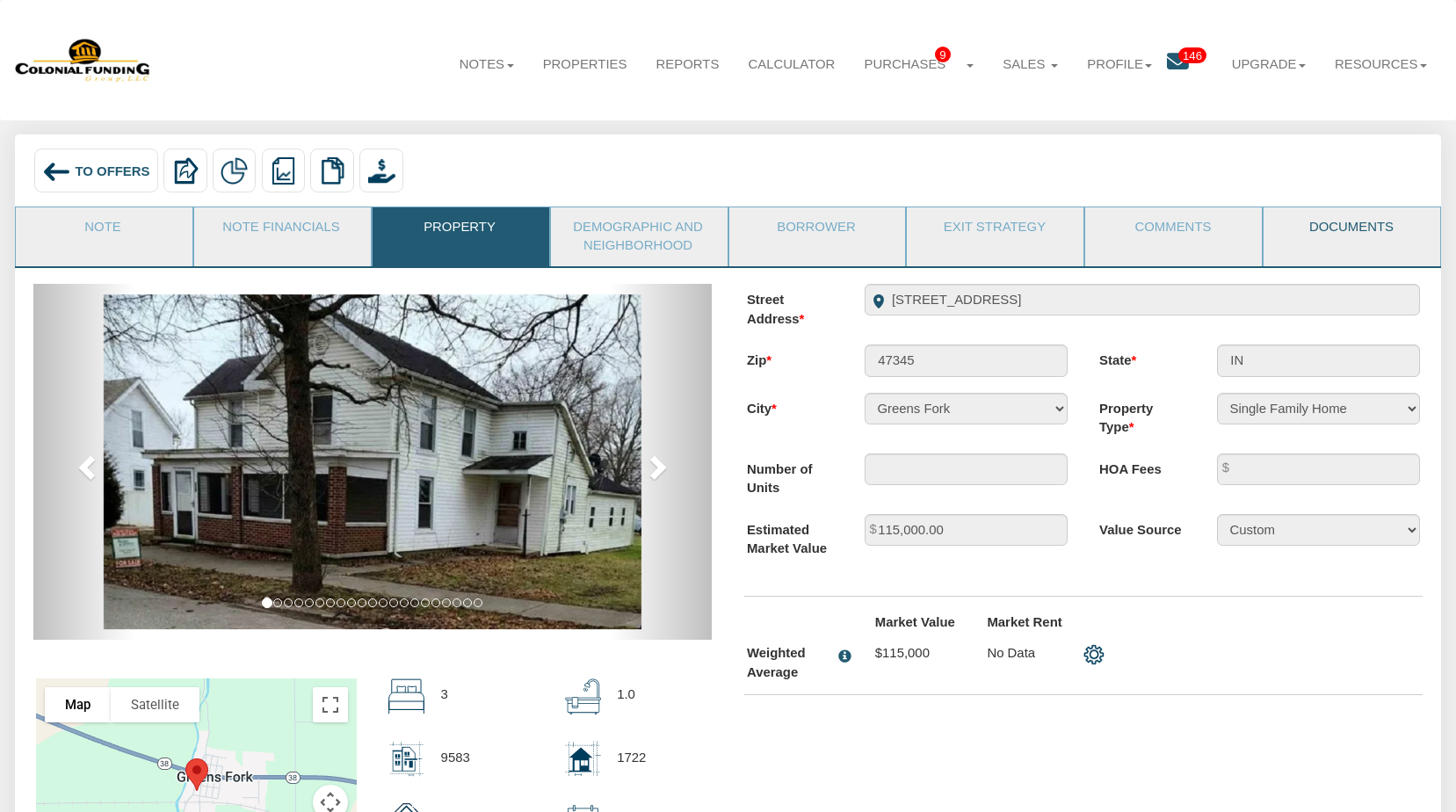
click at [1346, 219] on link "Documents" at bounding box center [1351, 229] width 175 height 44
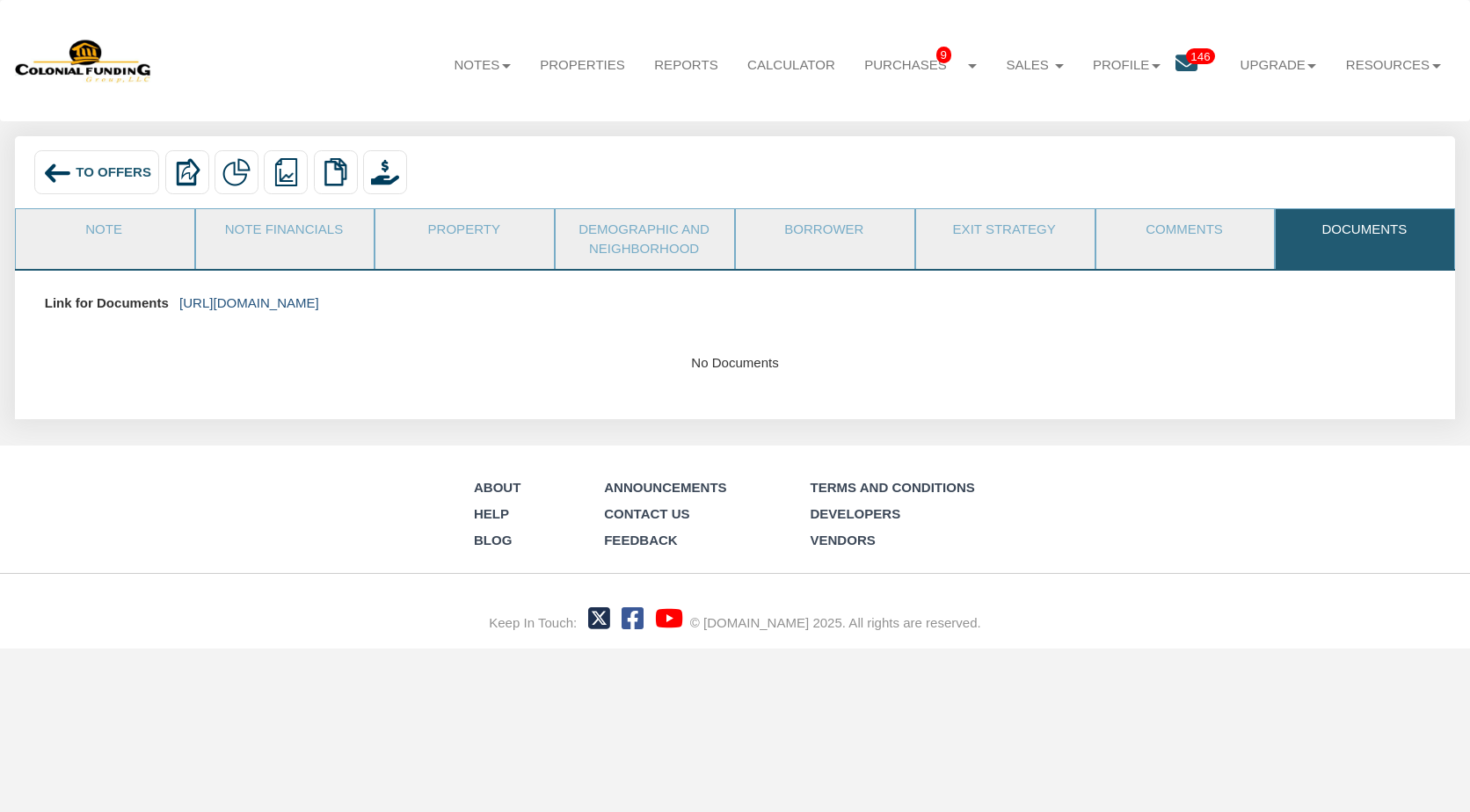
click at [319, 301] on link "https://colonialfundinggroup.sharepoint.com/:f:/s/operationsteam/Ep-Z1gfSy41Oo3…" at bounding box center [250, 302] width 140 height 15
click at [87, 231] on link "Note" at bounding box center [104, 230] width 177 height 44
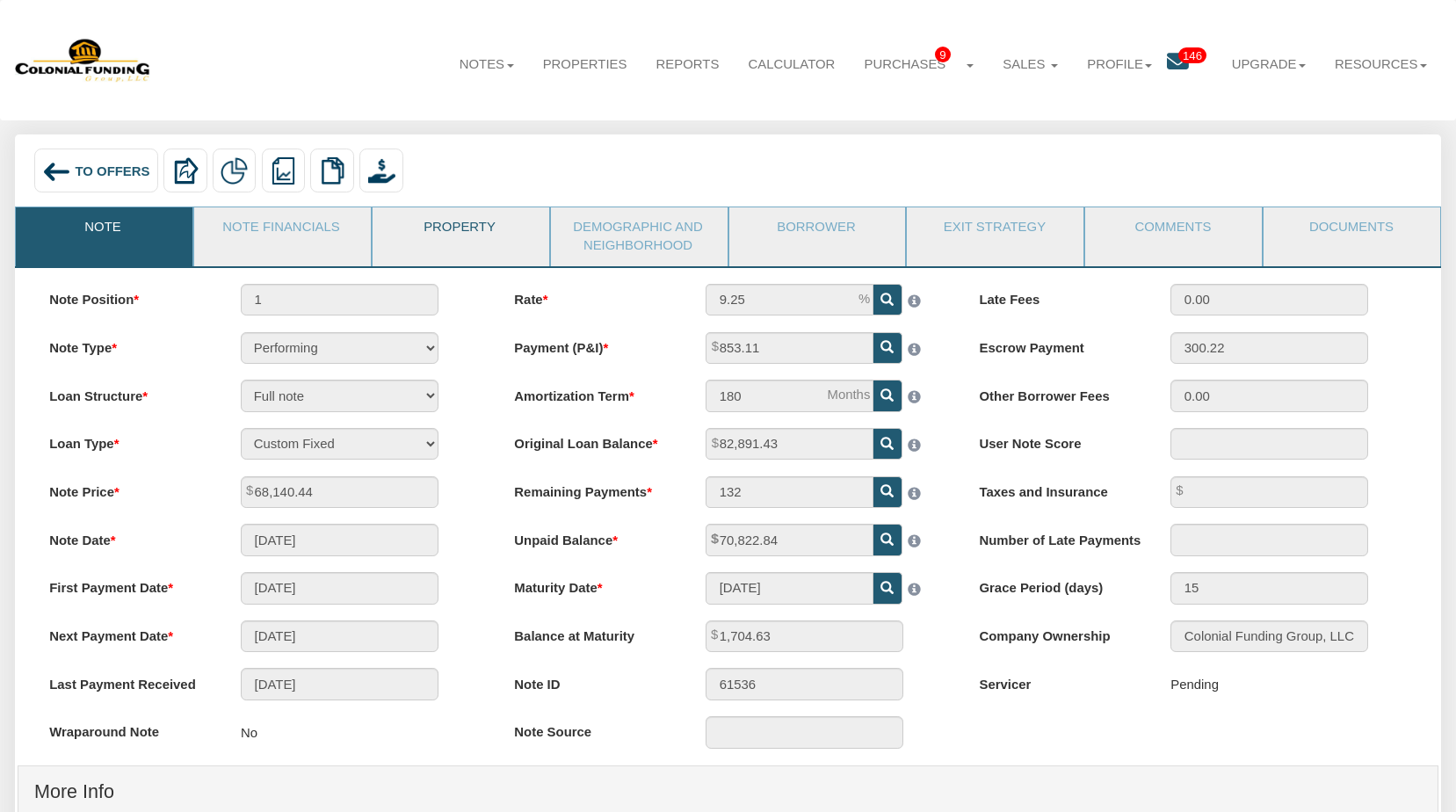
click at [476, 228] on link "Property" at bounding box center [460, 229] width 175 height 44
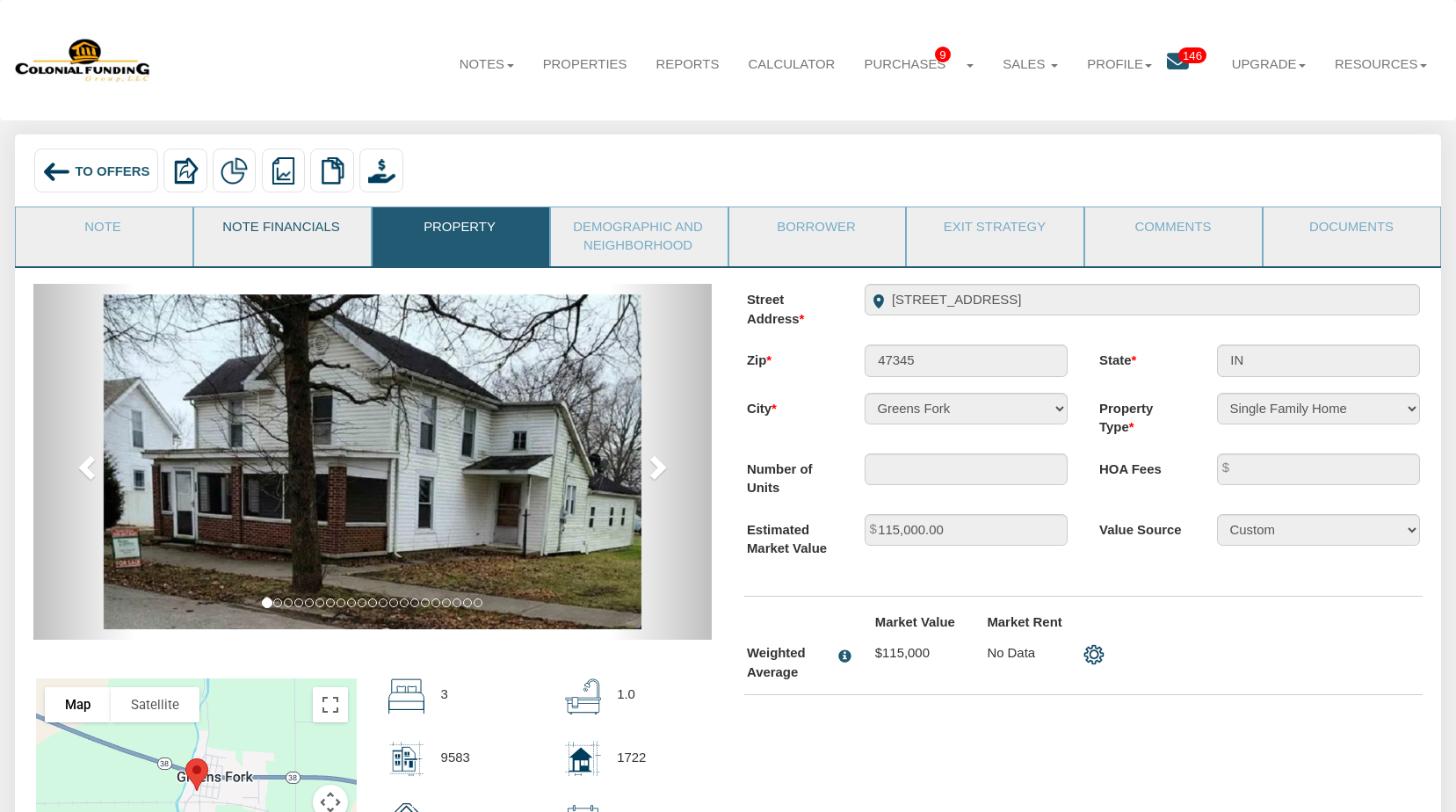
click at [291, 232] on link "Note Financials" at bounding box center [282, 229] width 175 height 44
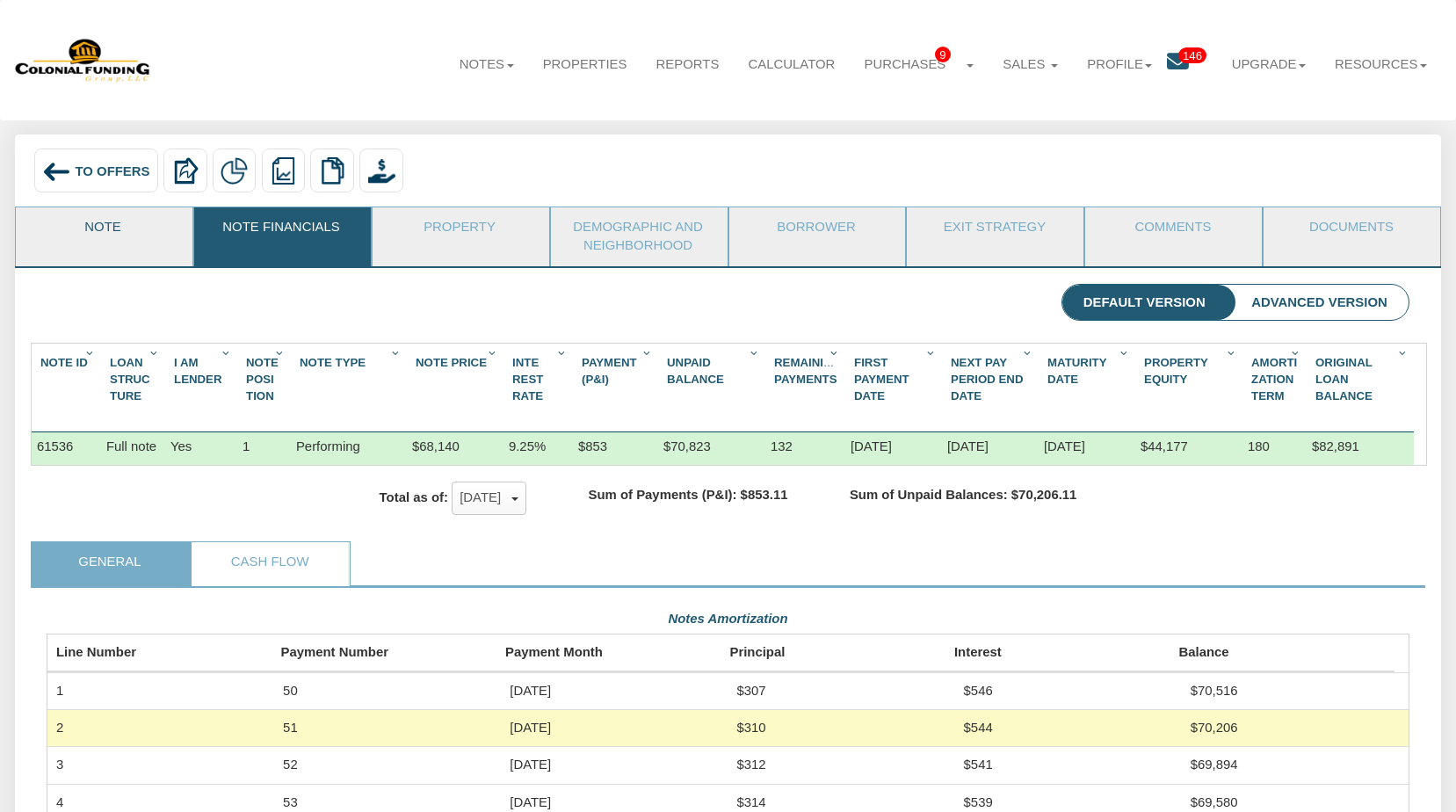
click at [117, 226] on link "Note" at bounding box center [103, 229] width 175 height 44
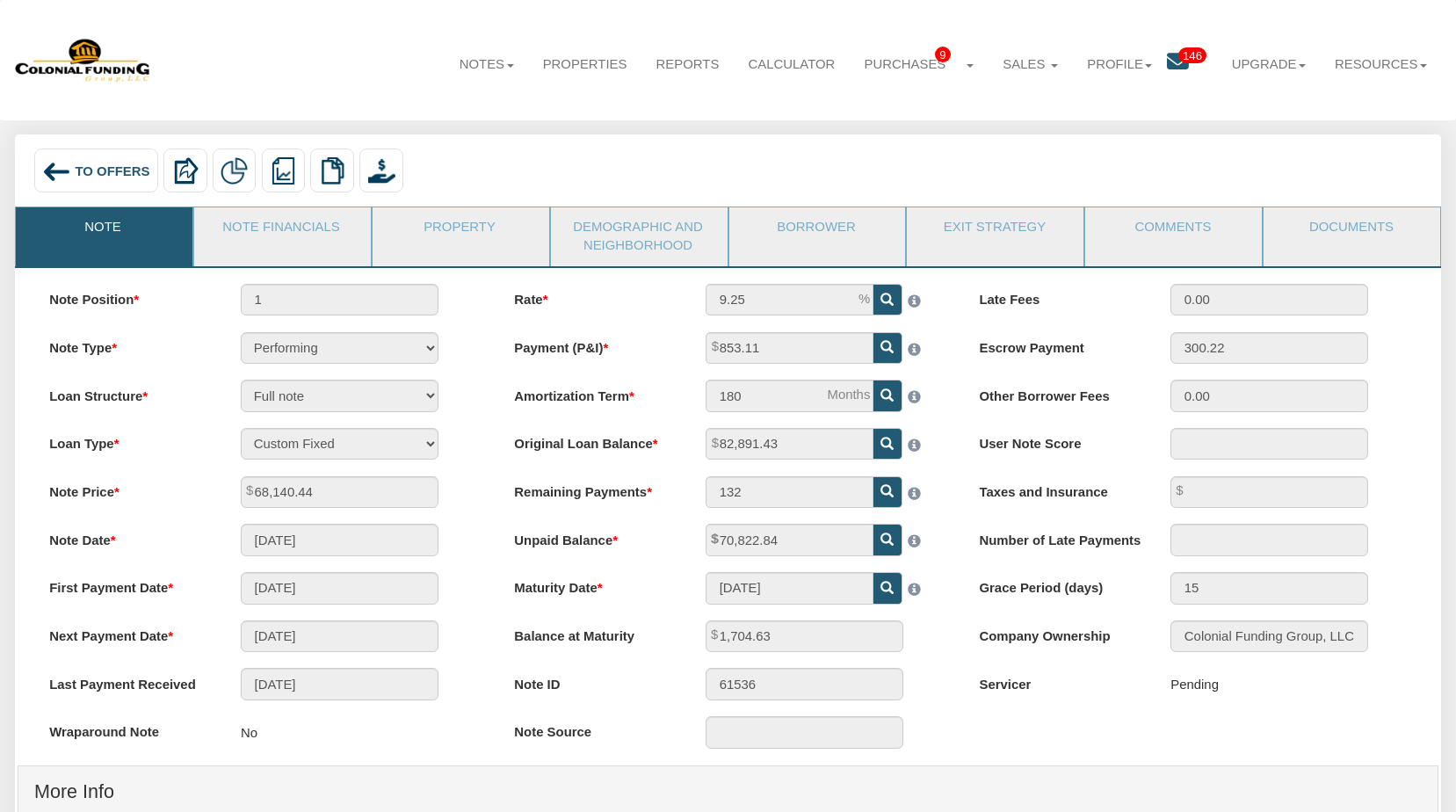
click at [100, 172] on span "To Offers" at bounding box center [112, 170] width 75 height 14
